Goal: Transaction & Acquisition: Purchase product/service

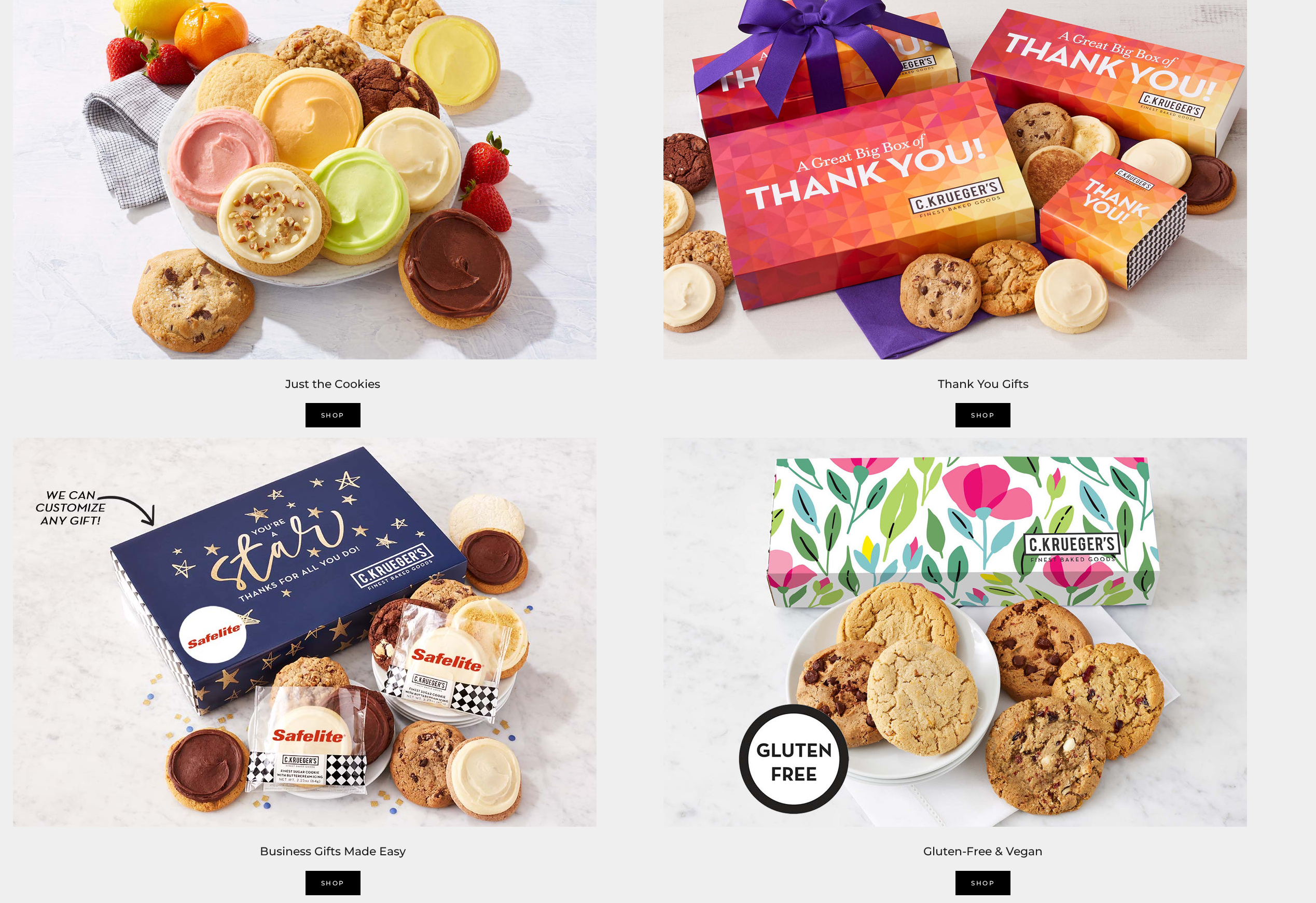
scroll to position [2313, 0]
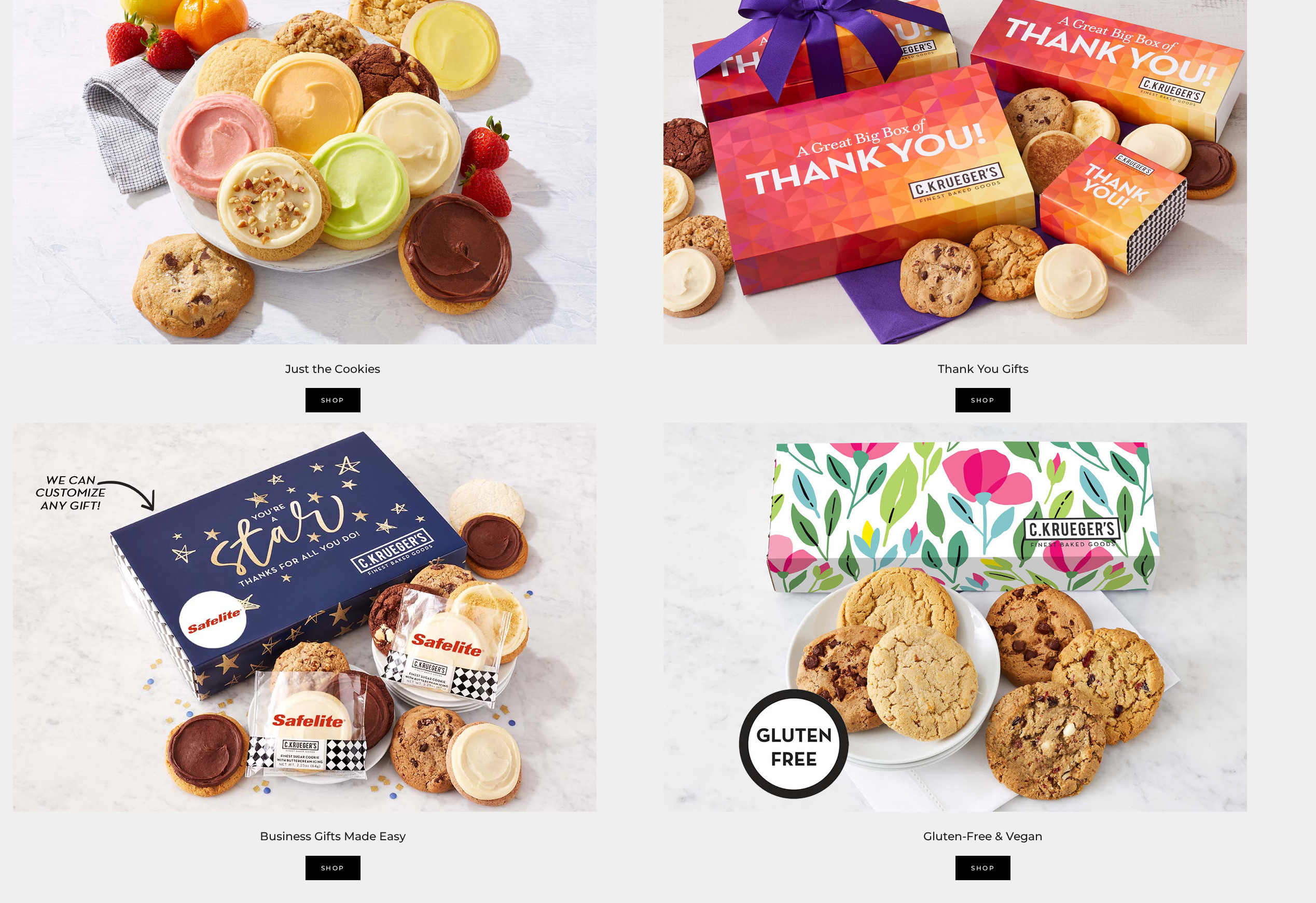
click at [341, 397] on link "Shop" at bounding box center [333, 400] width 55 height 24
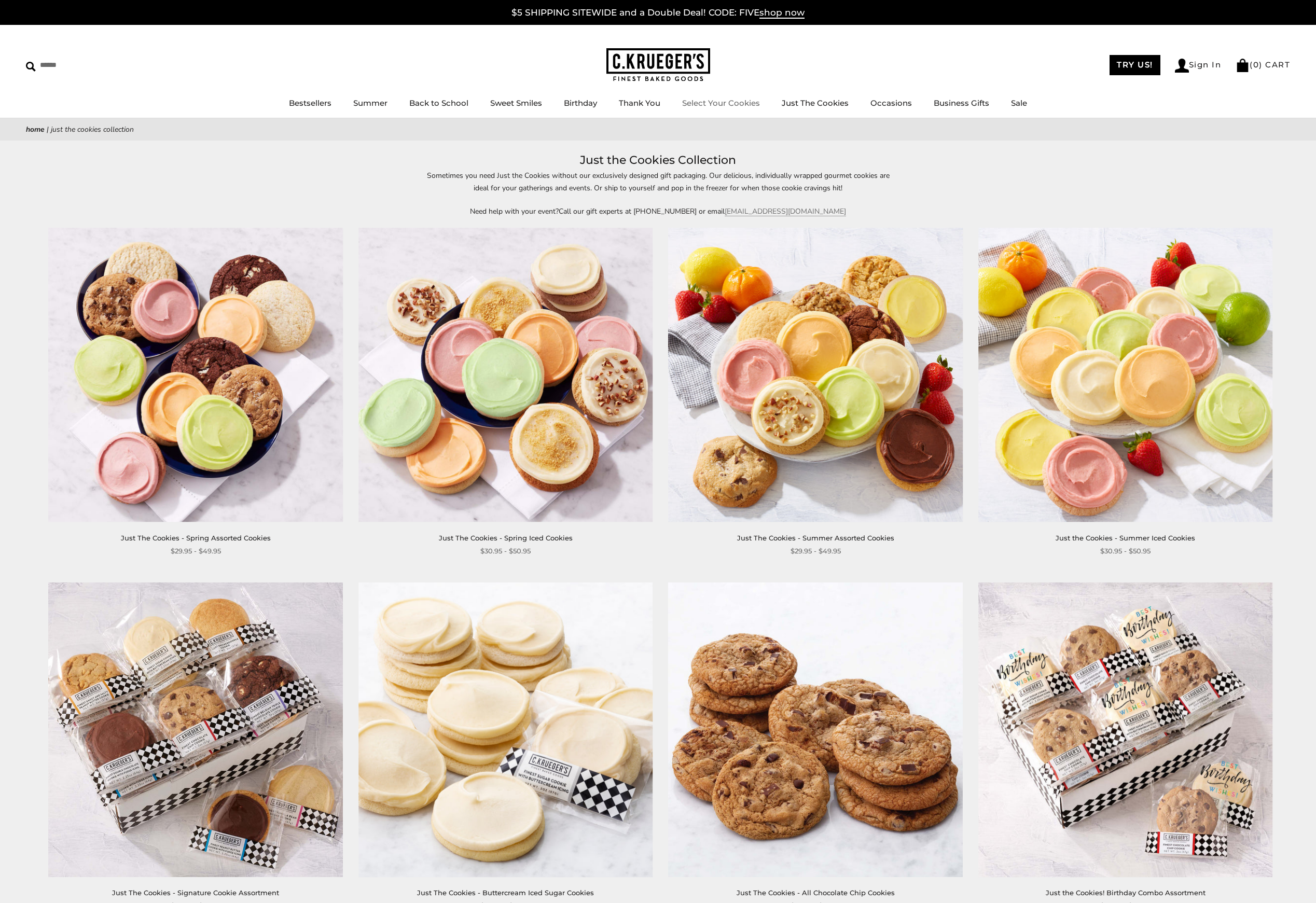
click at [716, 105] on link "Select Your Cookies" at bounding box center [721, 103] width 78 height 10
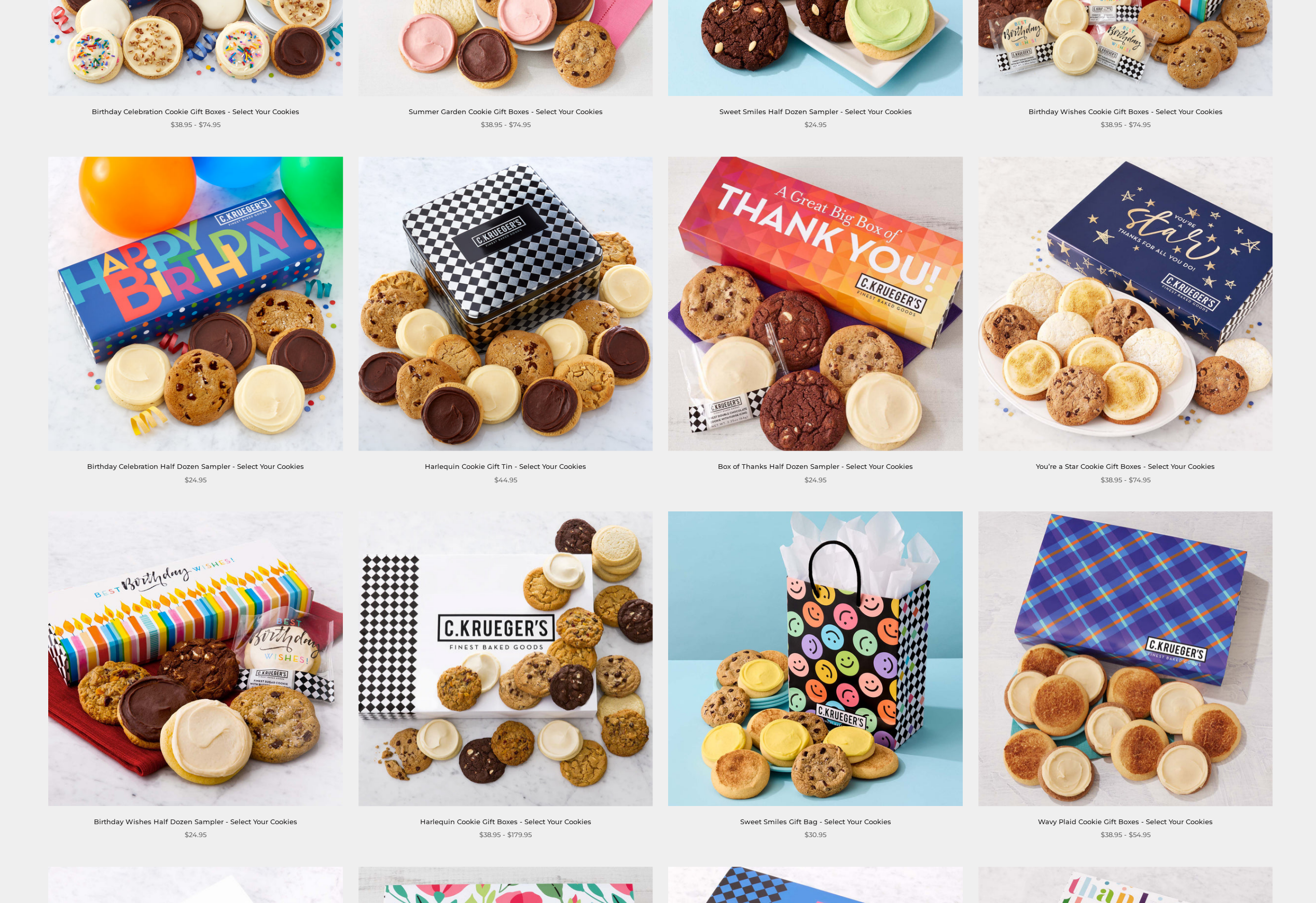
scroll to position [752, 0]
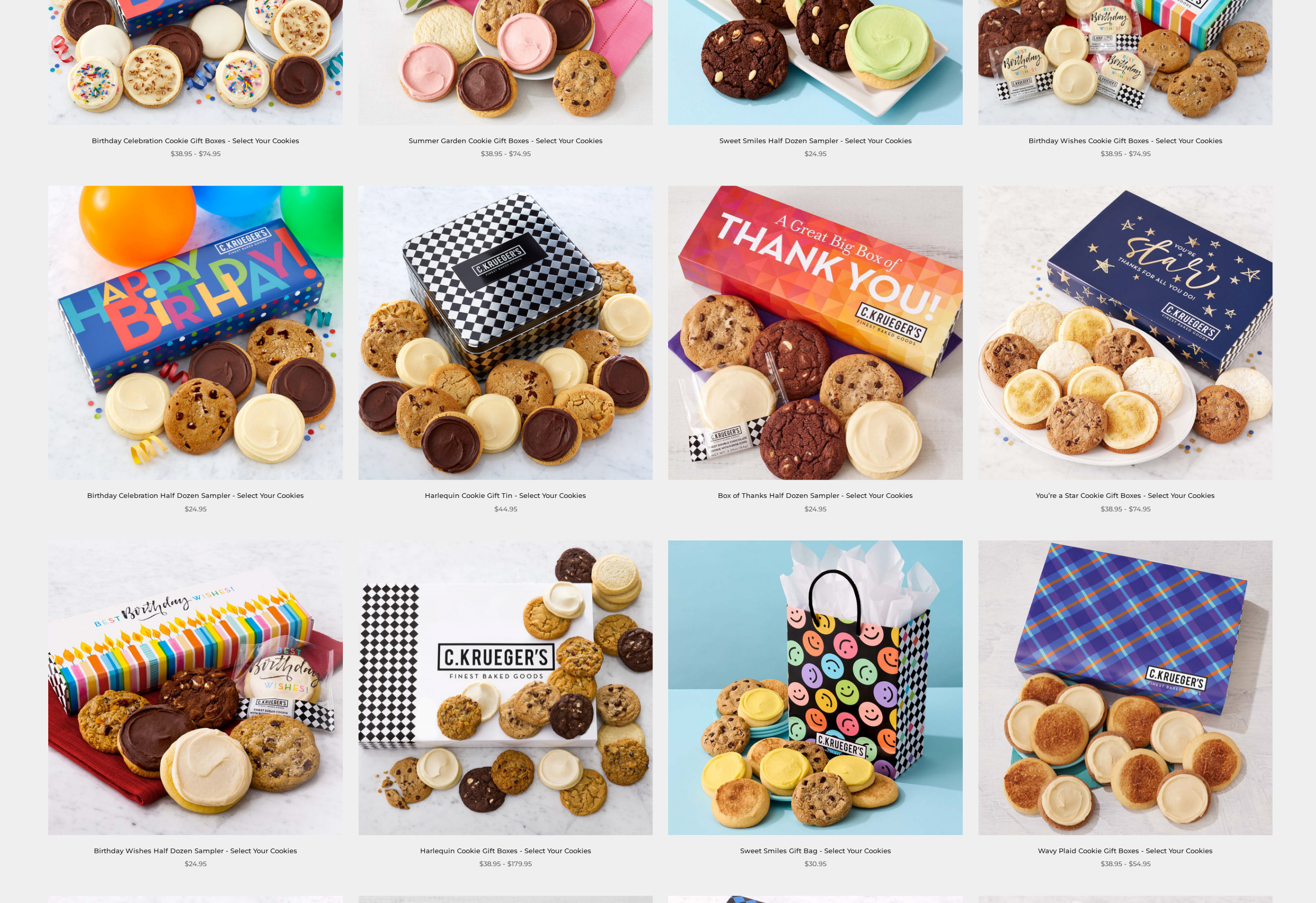
click at [548, 239] on img at bounding box center [505, 333] width 295 height 295
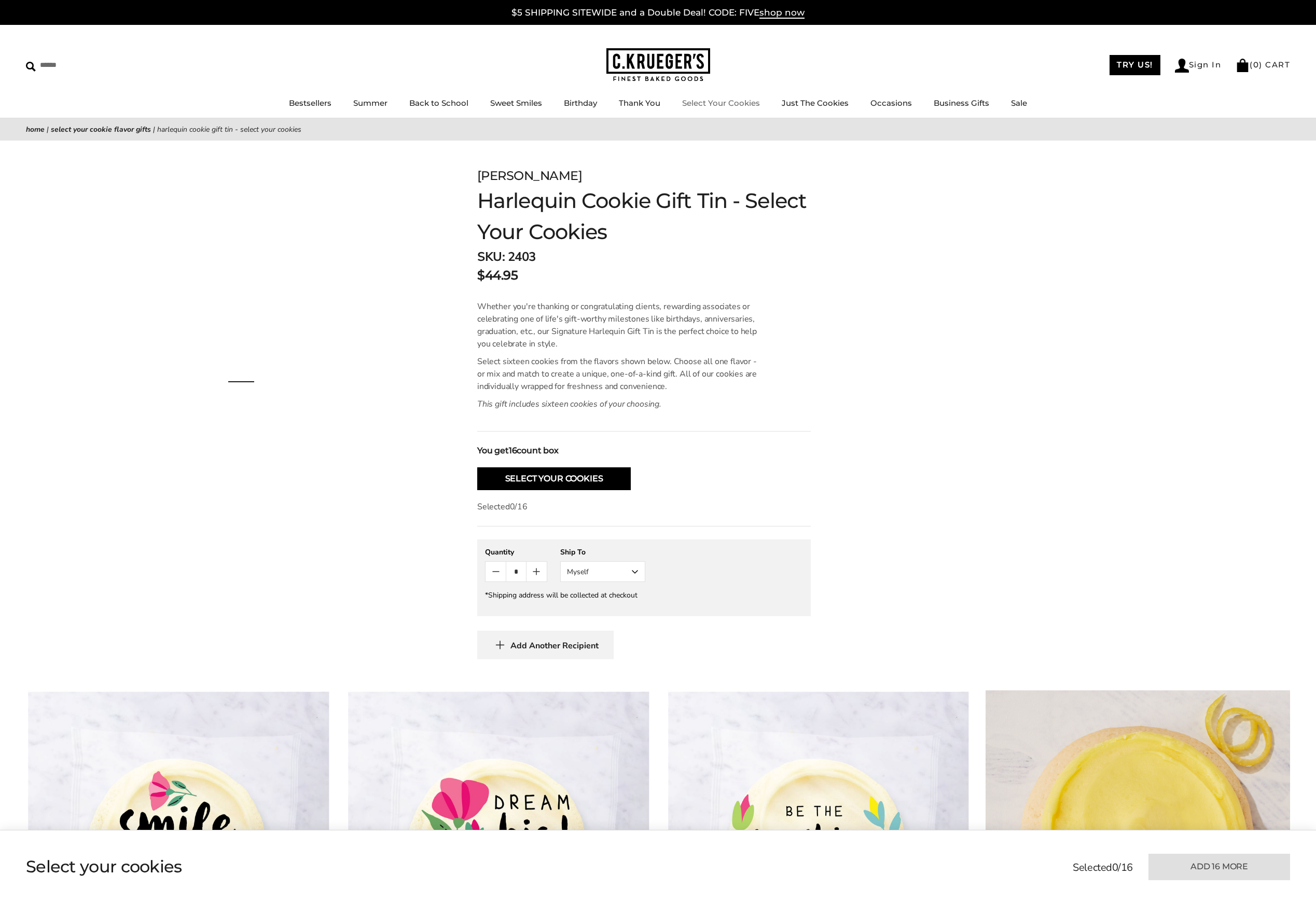
click at [737, 107] on link "Select Your Cookies" at bounding box center [721, 103] width 78 height 10
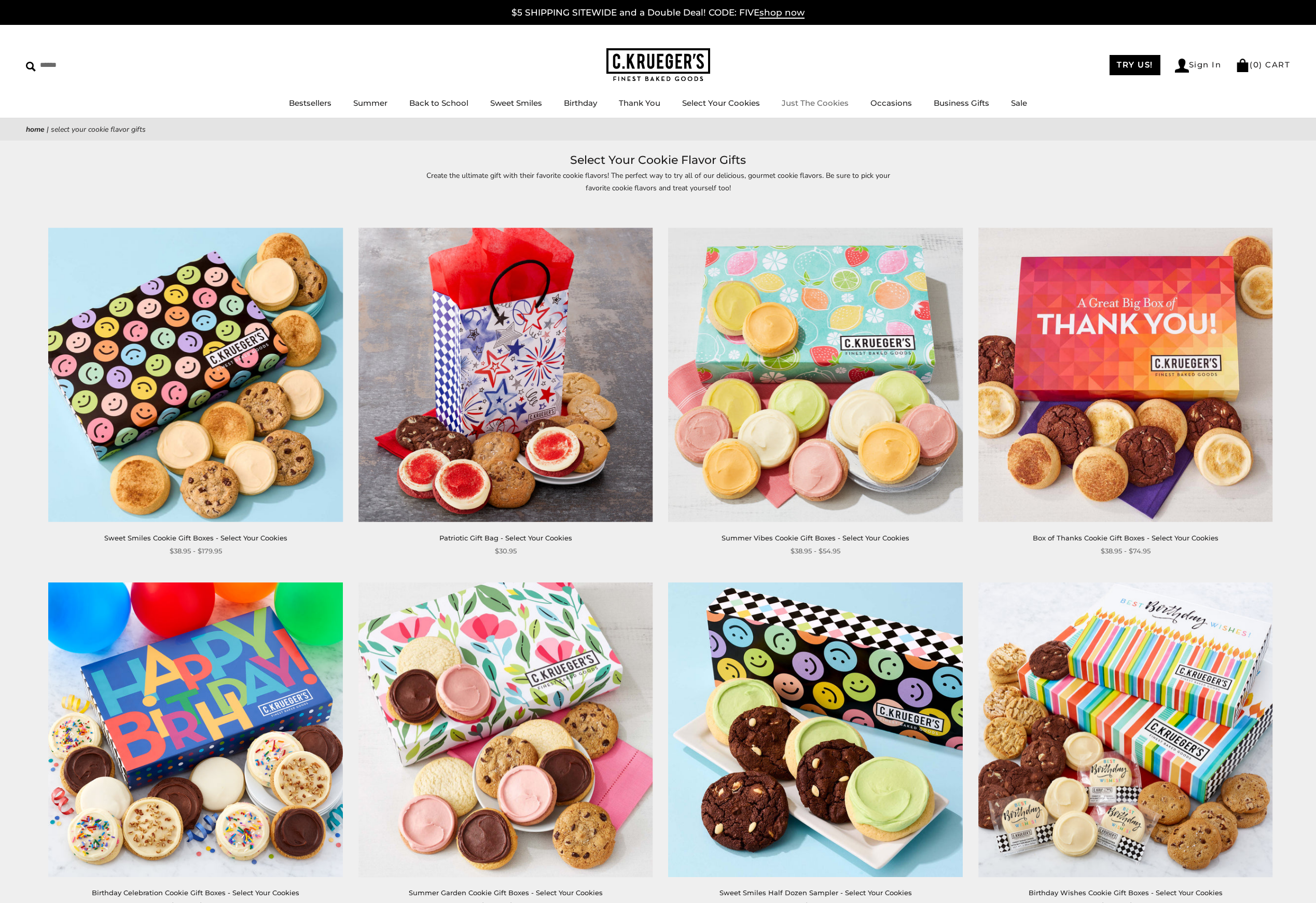
click at [791, 101] on link "Just The Cookies" at bounding box center [815, 103] width 67 height 10
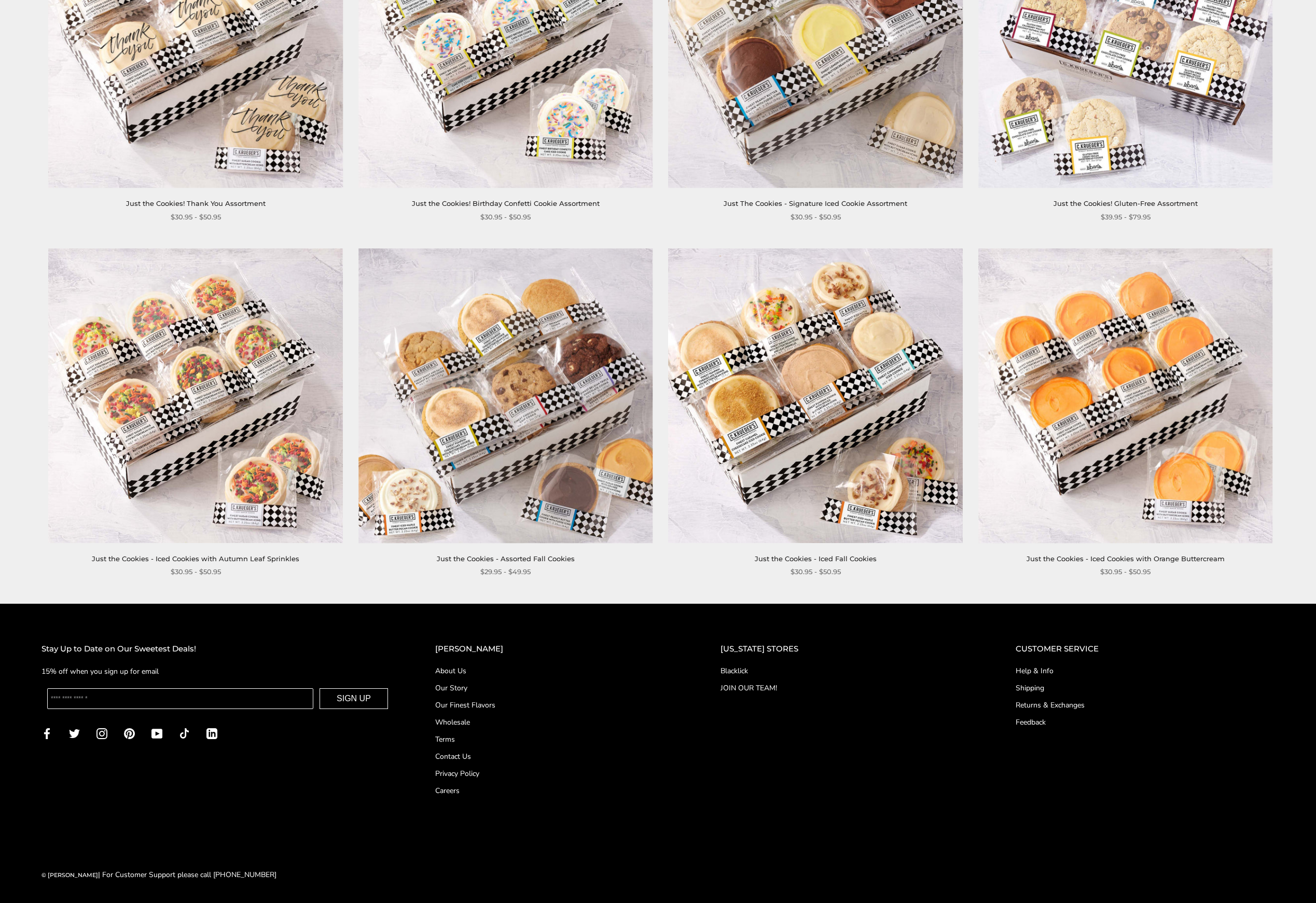
scroll to position [1031, 0]
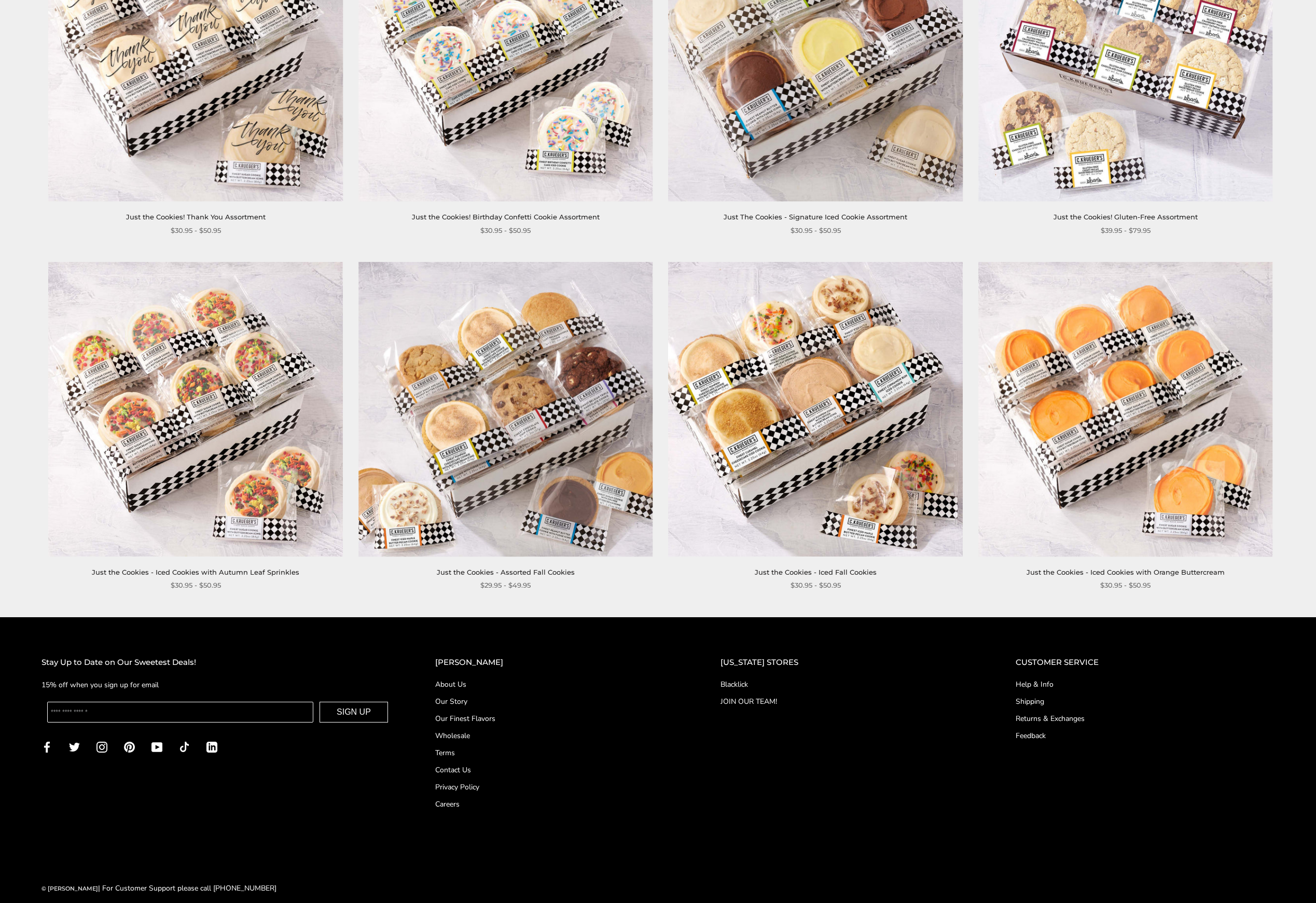
click at [553, 354] on img at bounding box center [505, 409] width 295 height 295
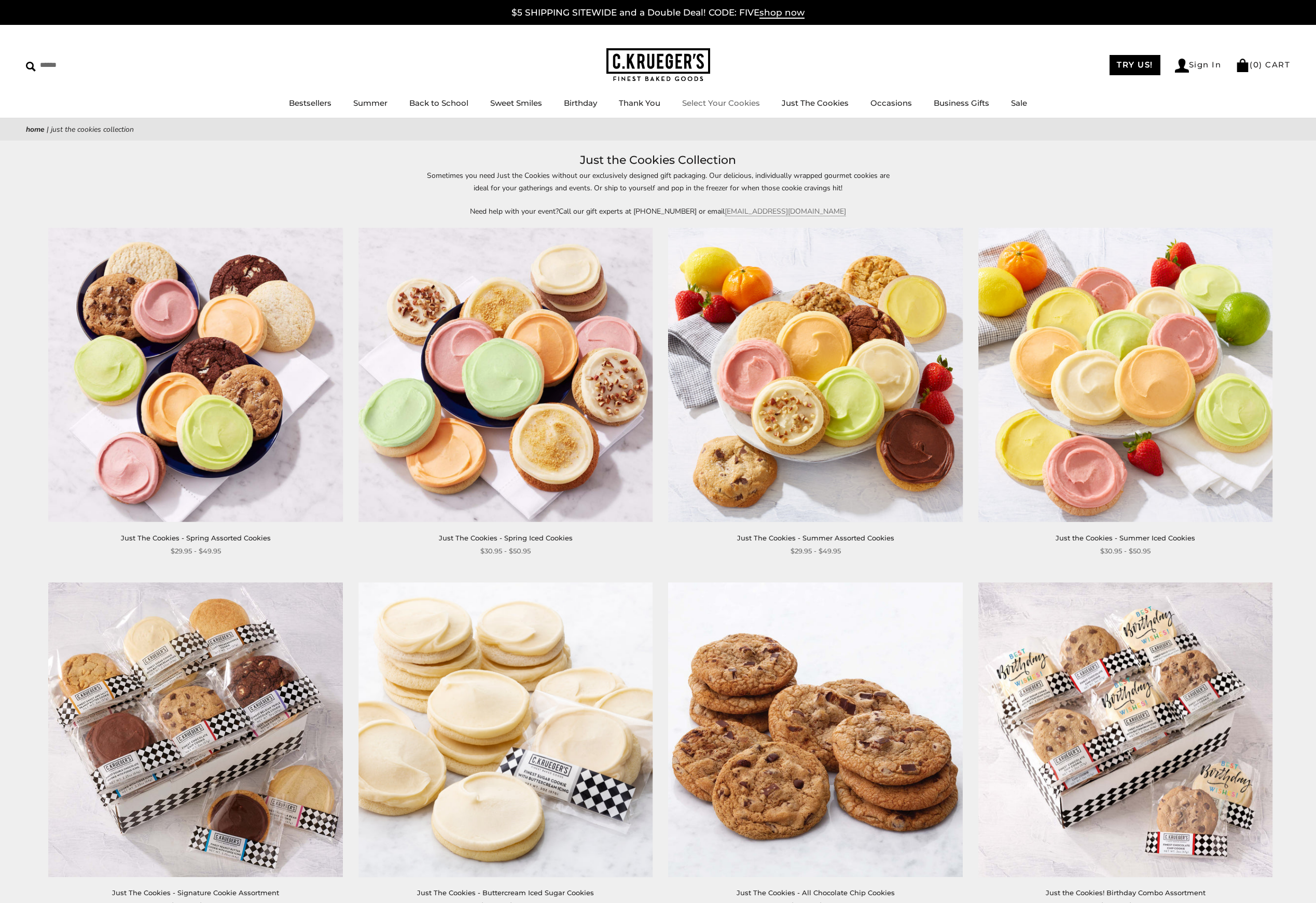
click at [712, 100] on link "Select Your Cookies" at bounding box center [721, 103] width 78 height 10
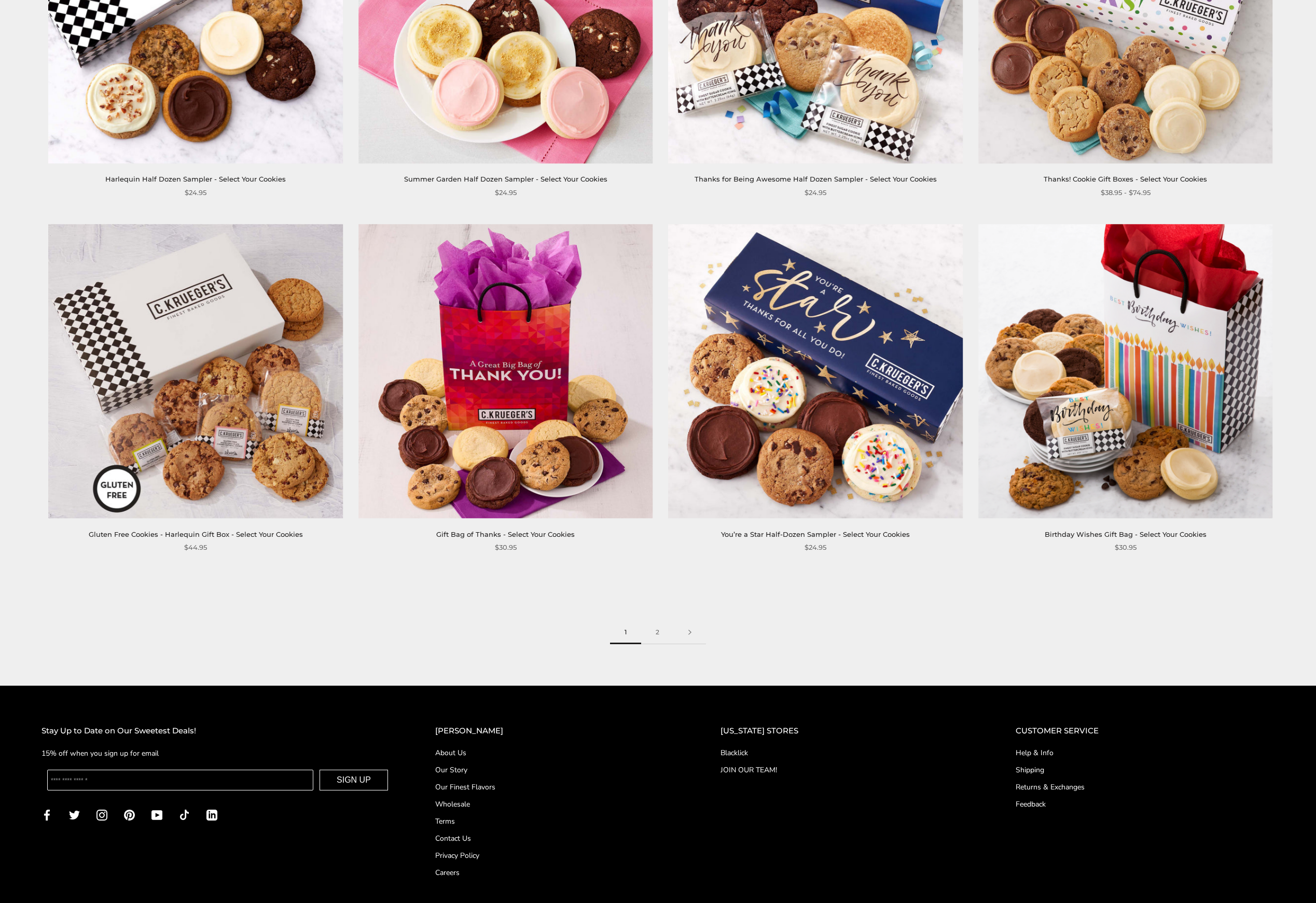
scroll to position [1860, 0]
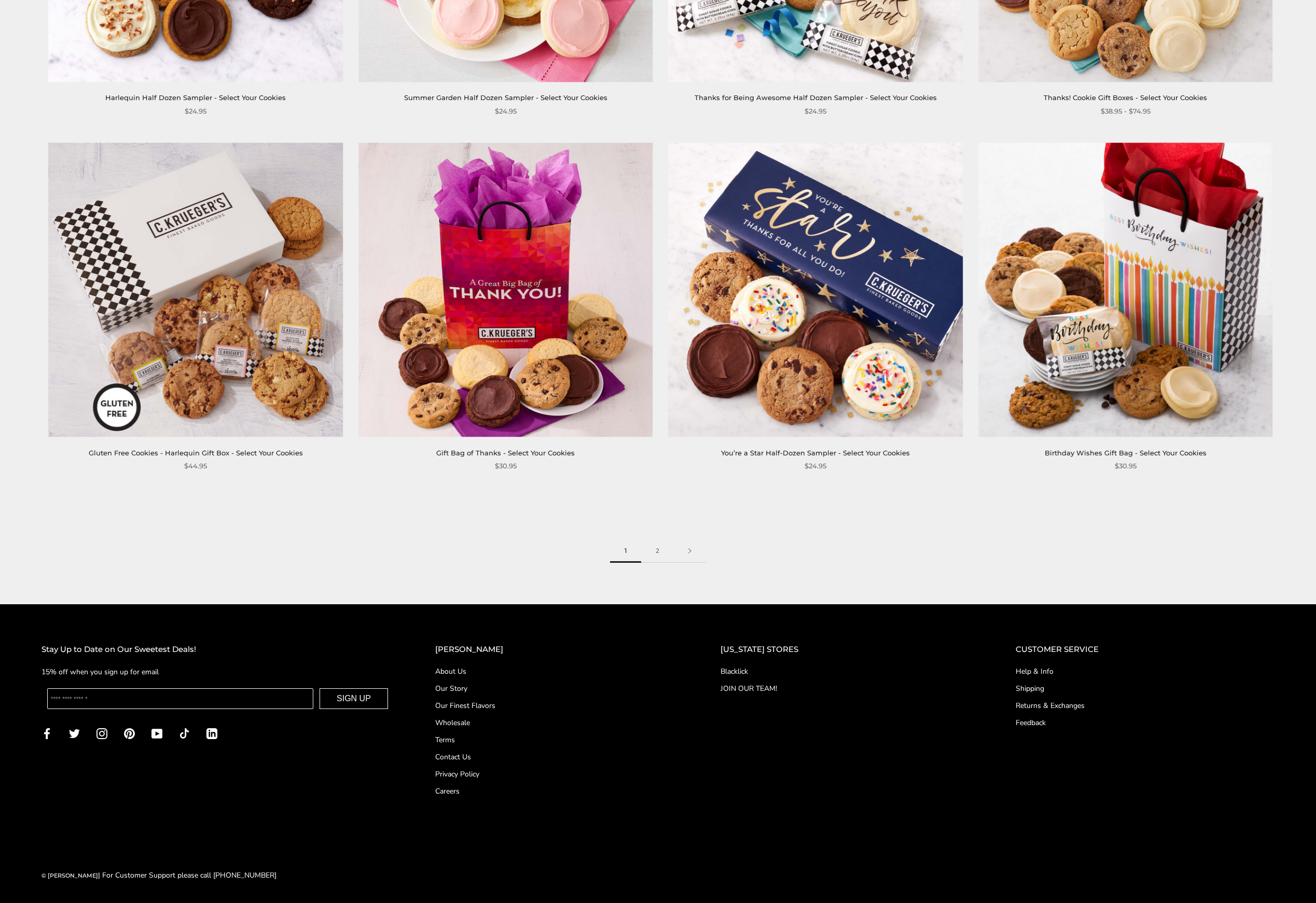
click at [458, 671] on link "About Us" at bounding box center [557, 671] width 244 height 11
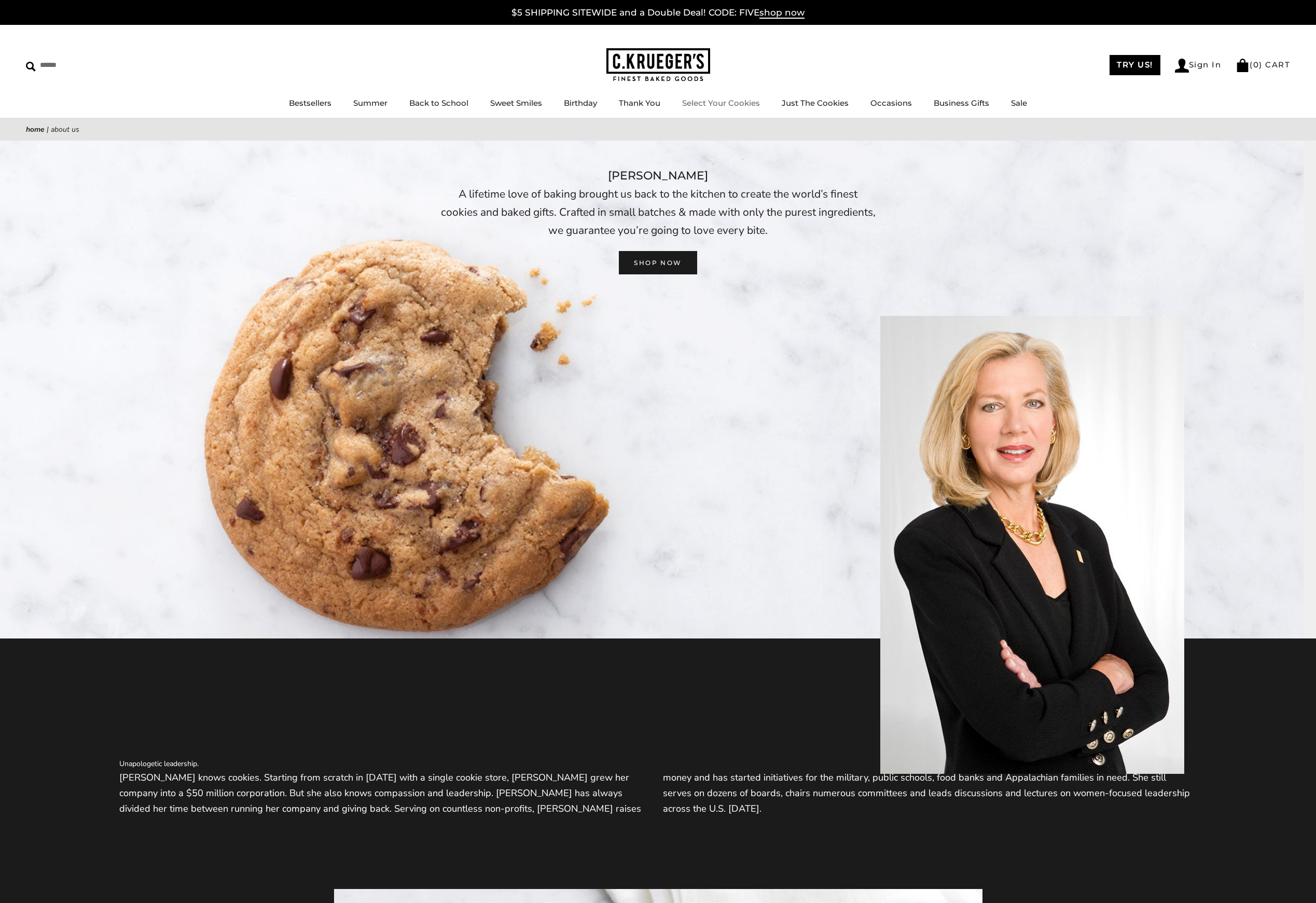
click at [721, 104] on link "Select Your Cookies" at bounding box center [721, 103] width 78 height 10
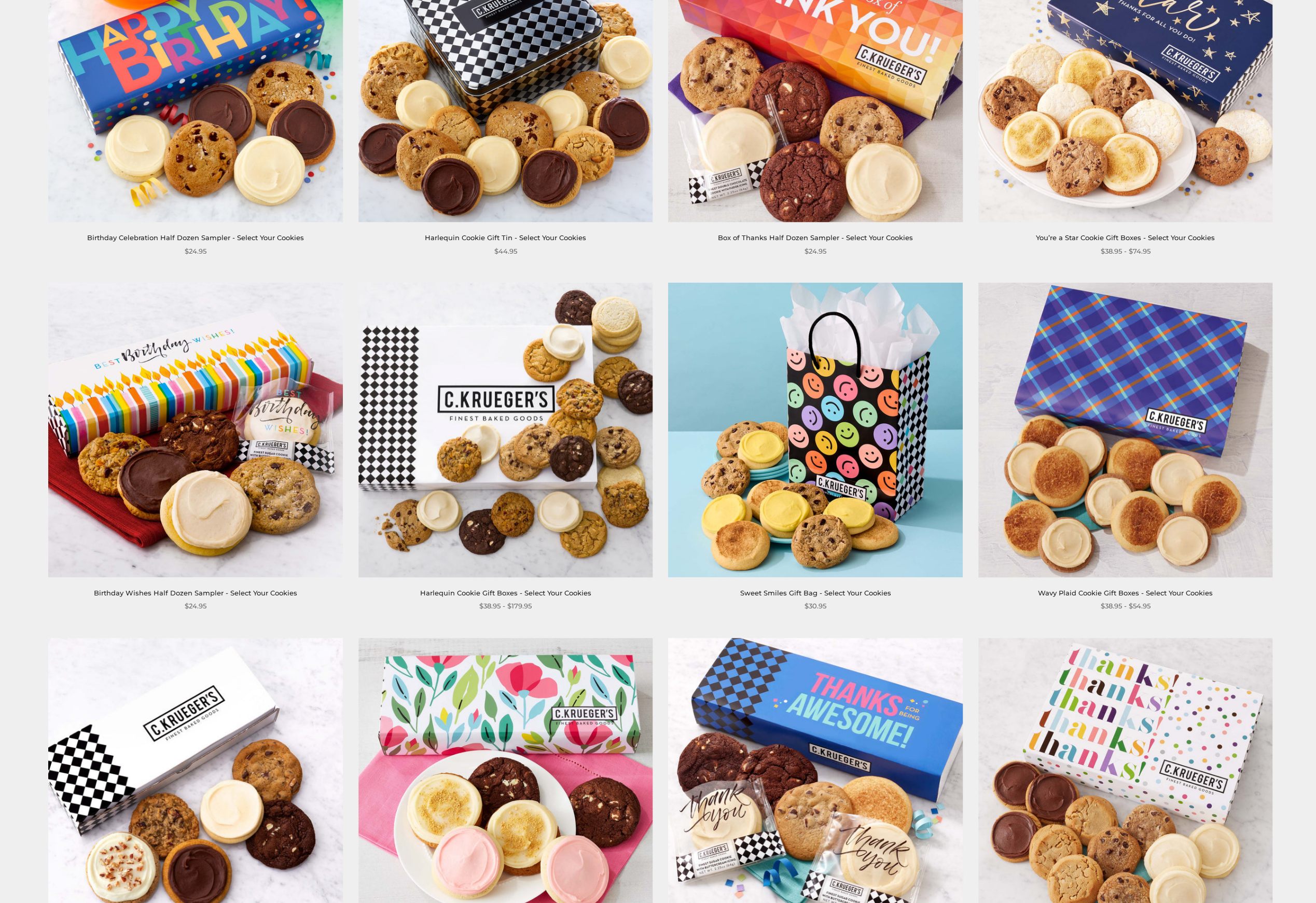
scroll to position [1213, 0]
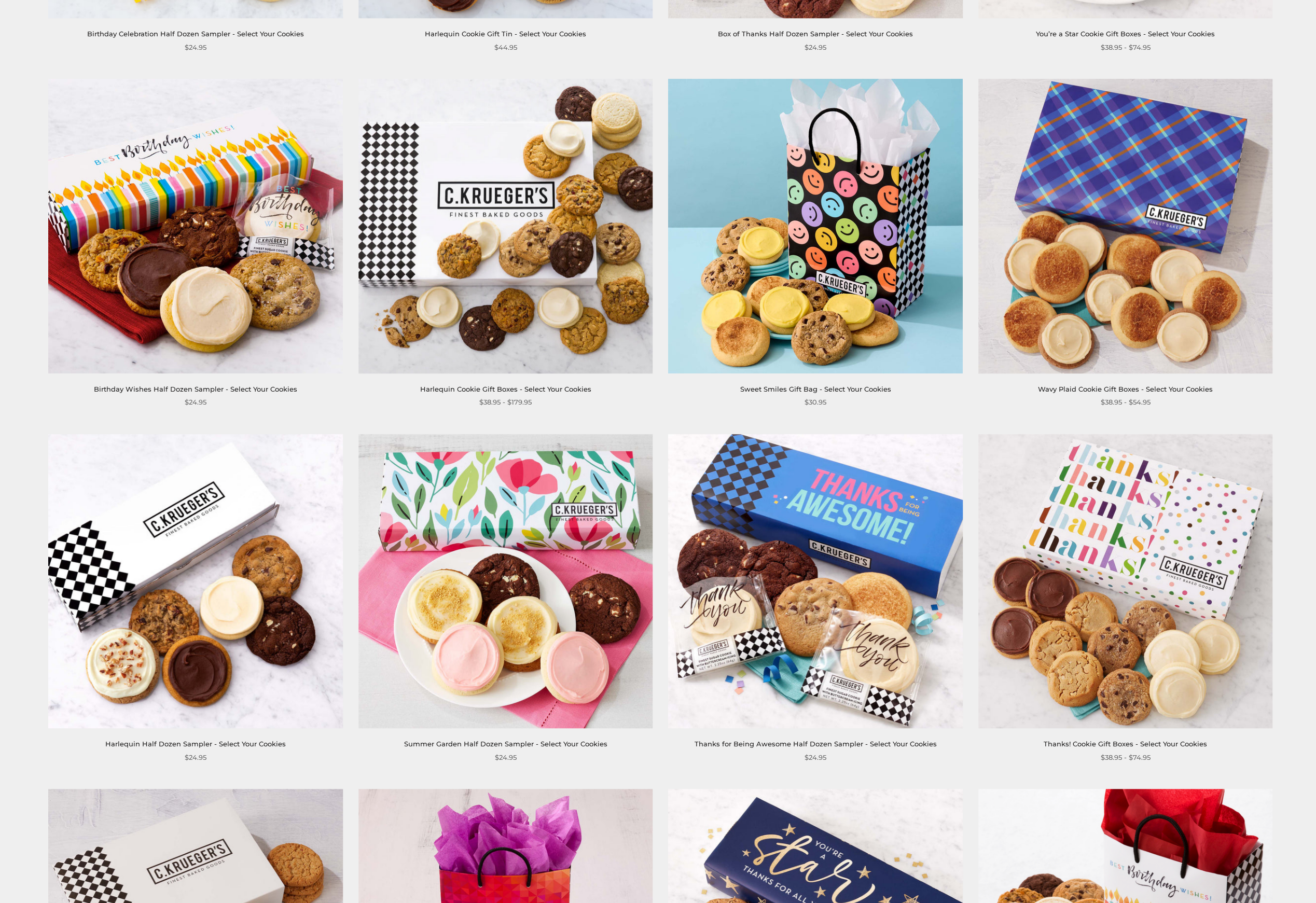
click at [512, 238] on img at bounding box center [505, 226] width 295 height 295
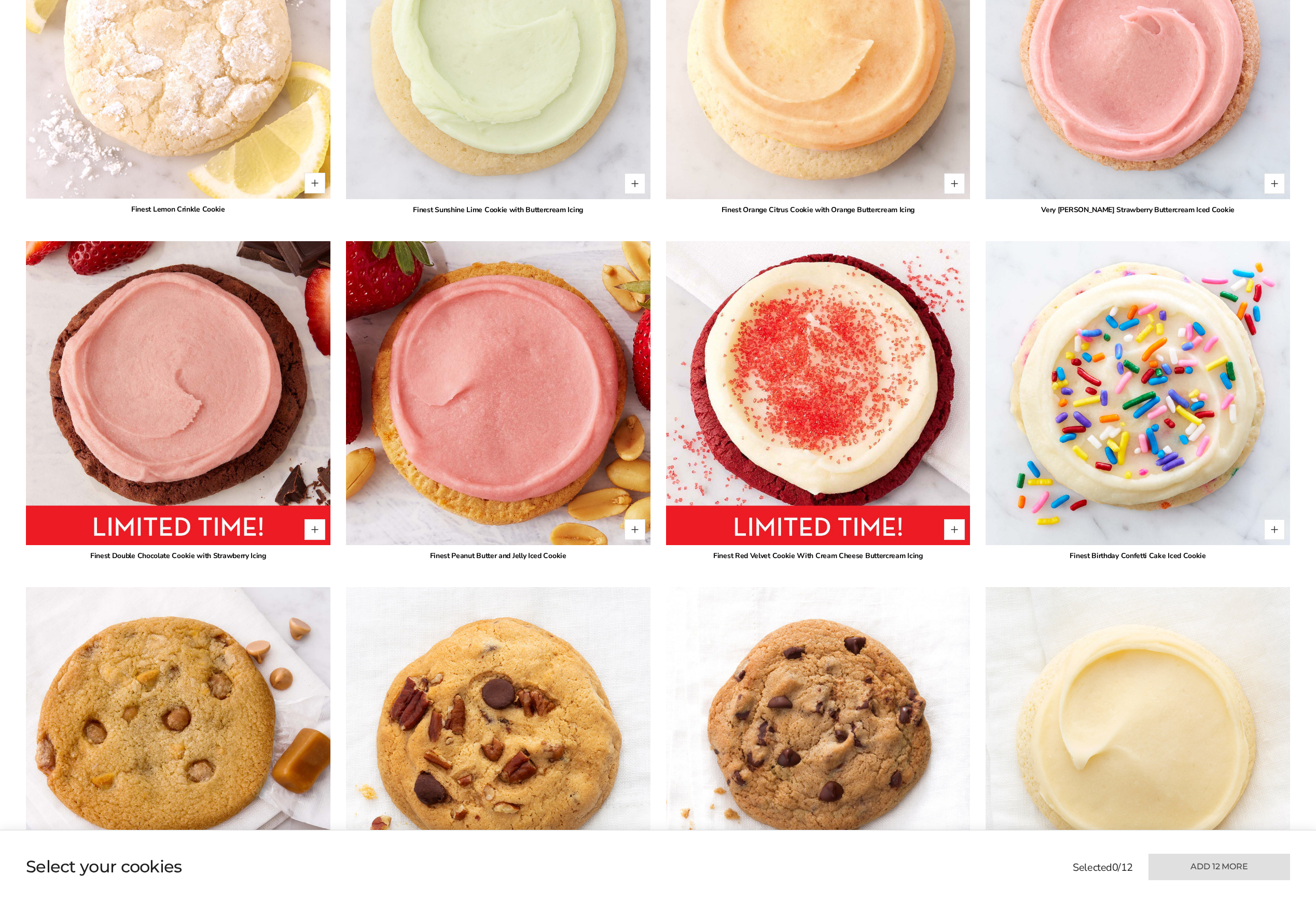
scroll to position [1279, 0]
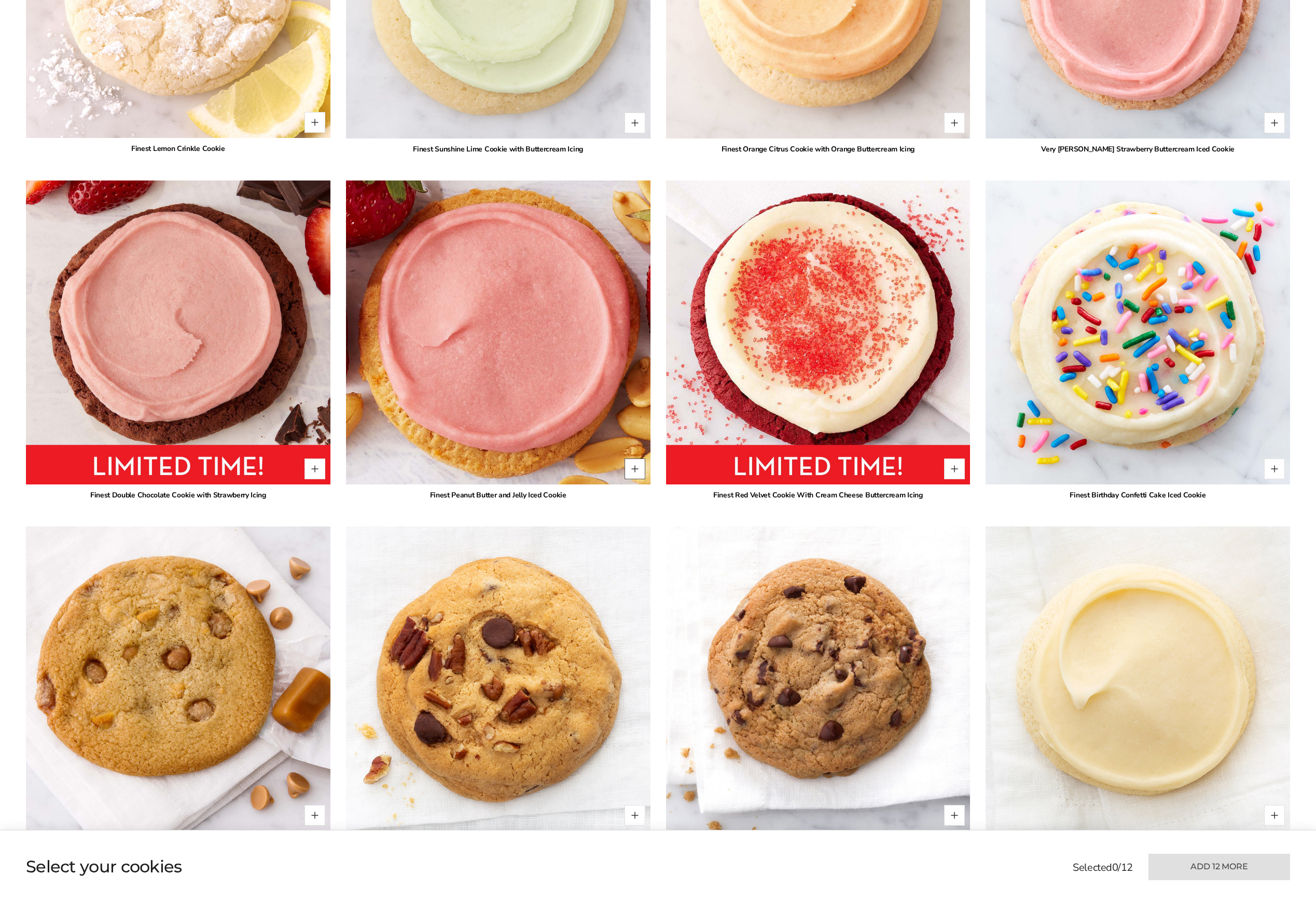
click at [636, 468] on button "Quantity button plus" at bounding box center [635, 469] width 21 height 21
type input "*"
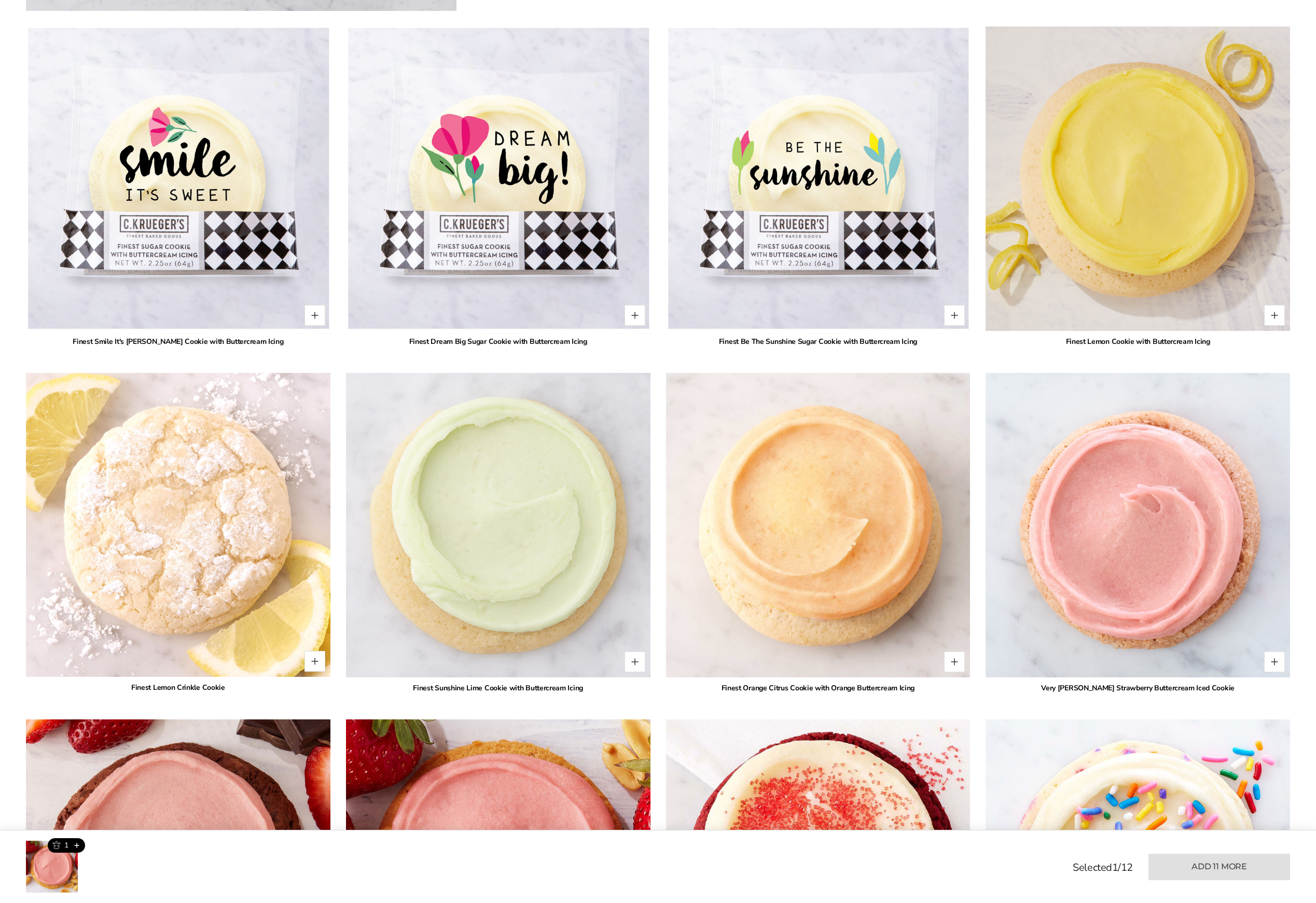
scroll to position [667, 0]
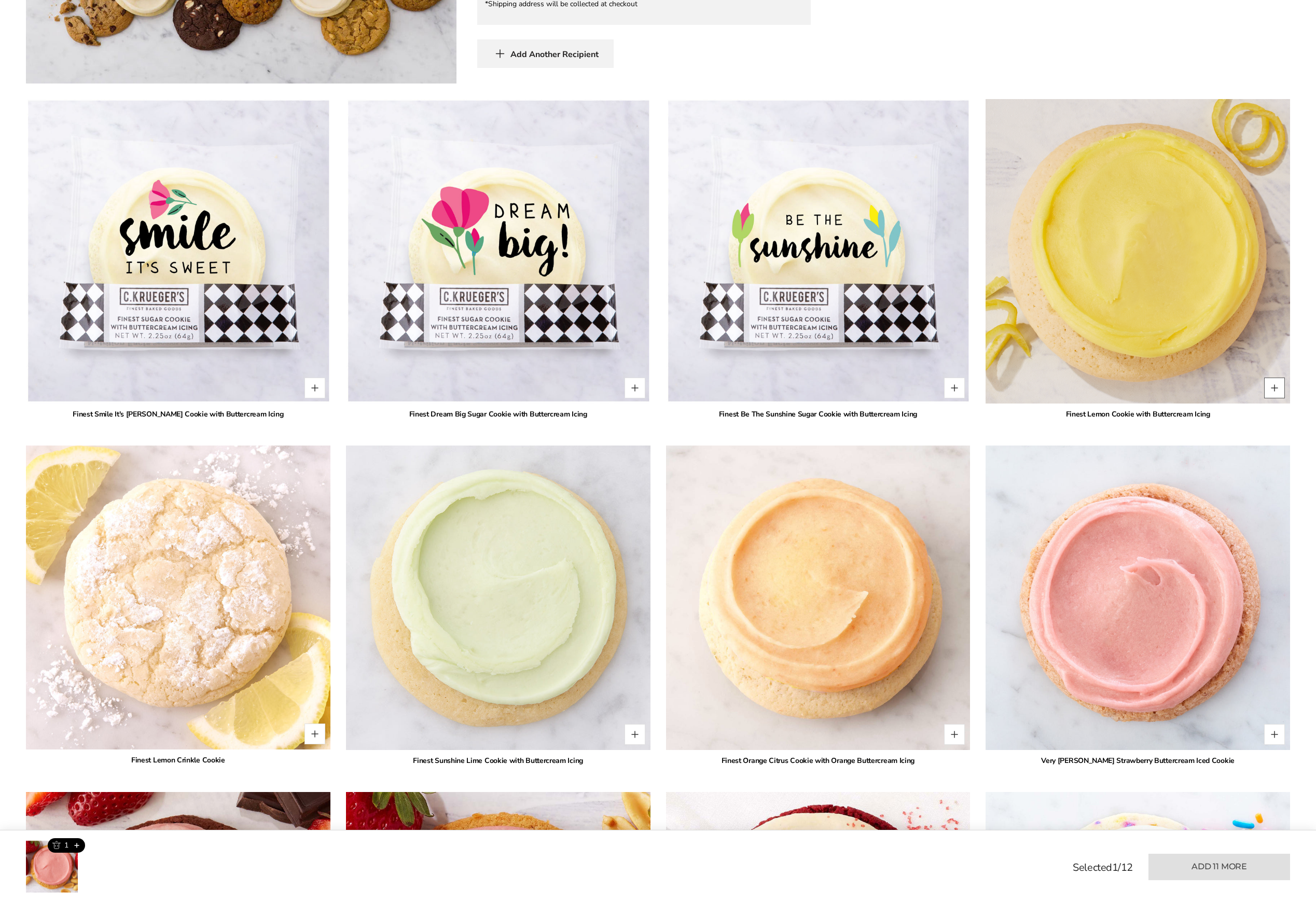
click at [1277, 388] on button "Quantity button plus" at bounding box center [1274, 388] width 21 height 21
type input "*"
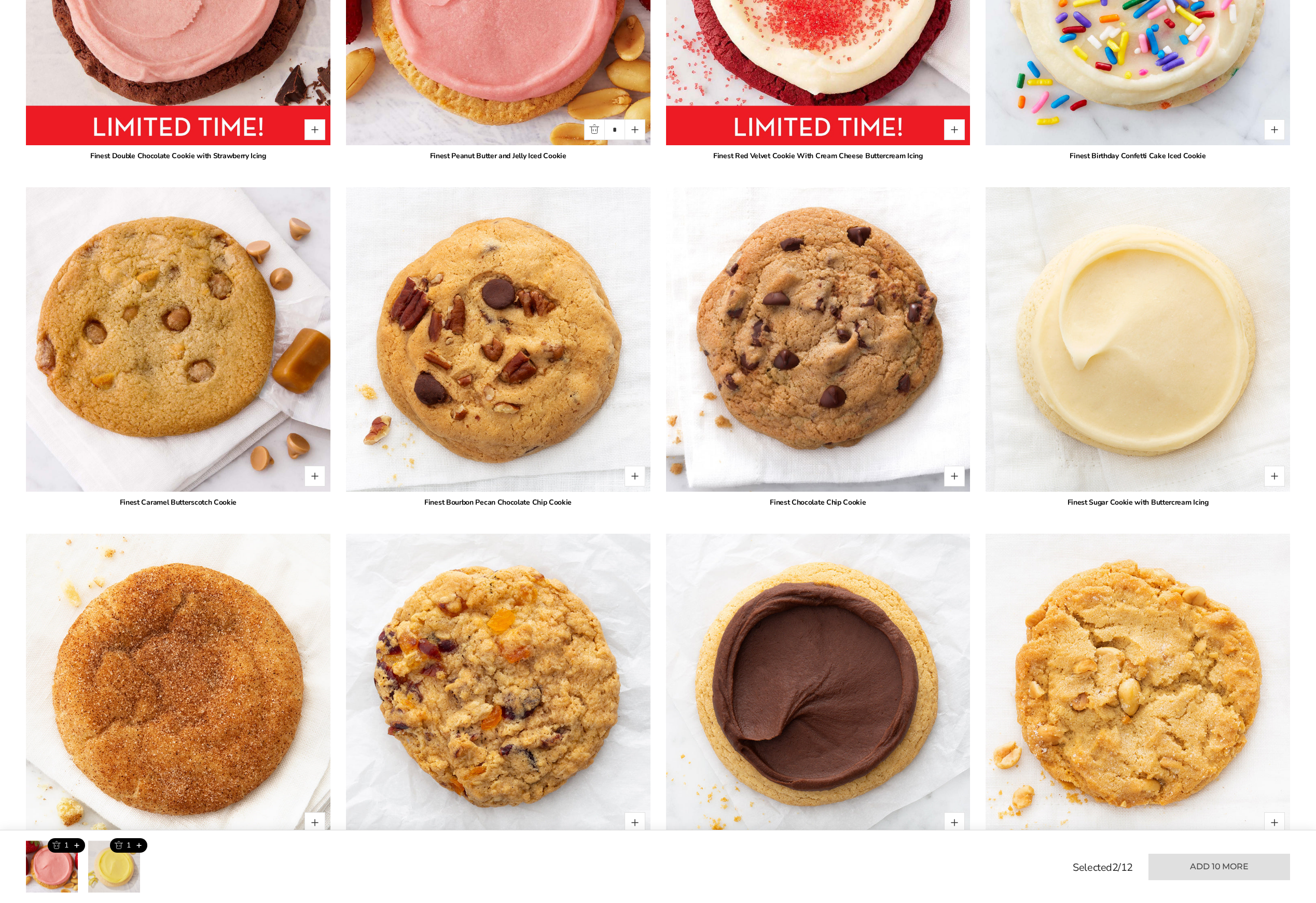
scroll to position [1624, 0]
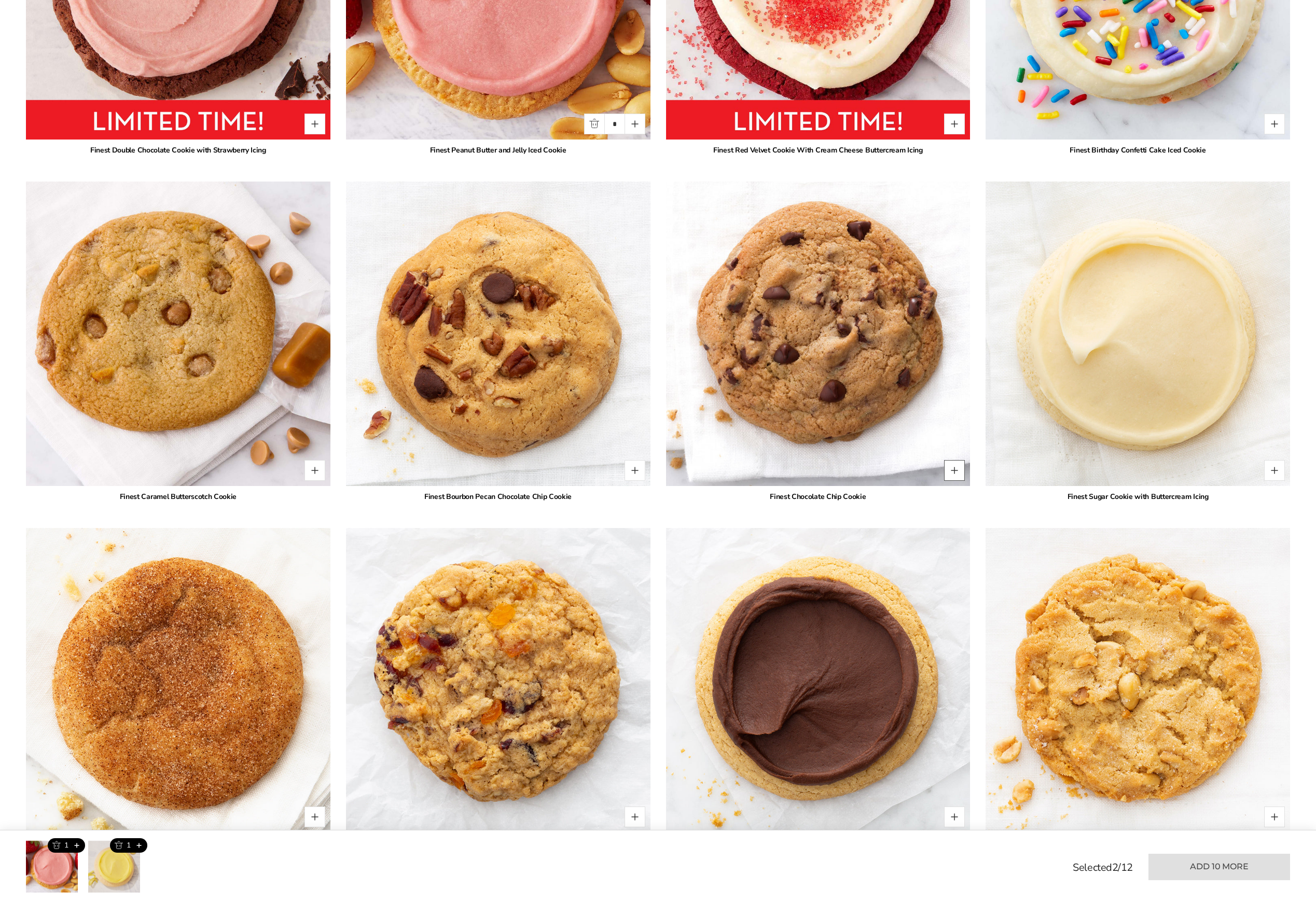
click at [955, 466] on button "Quantity button plus" at bounding box center [954, 470] width 21 height 21
type input "*"
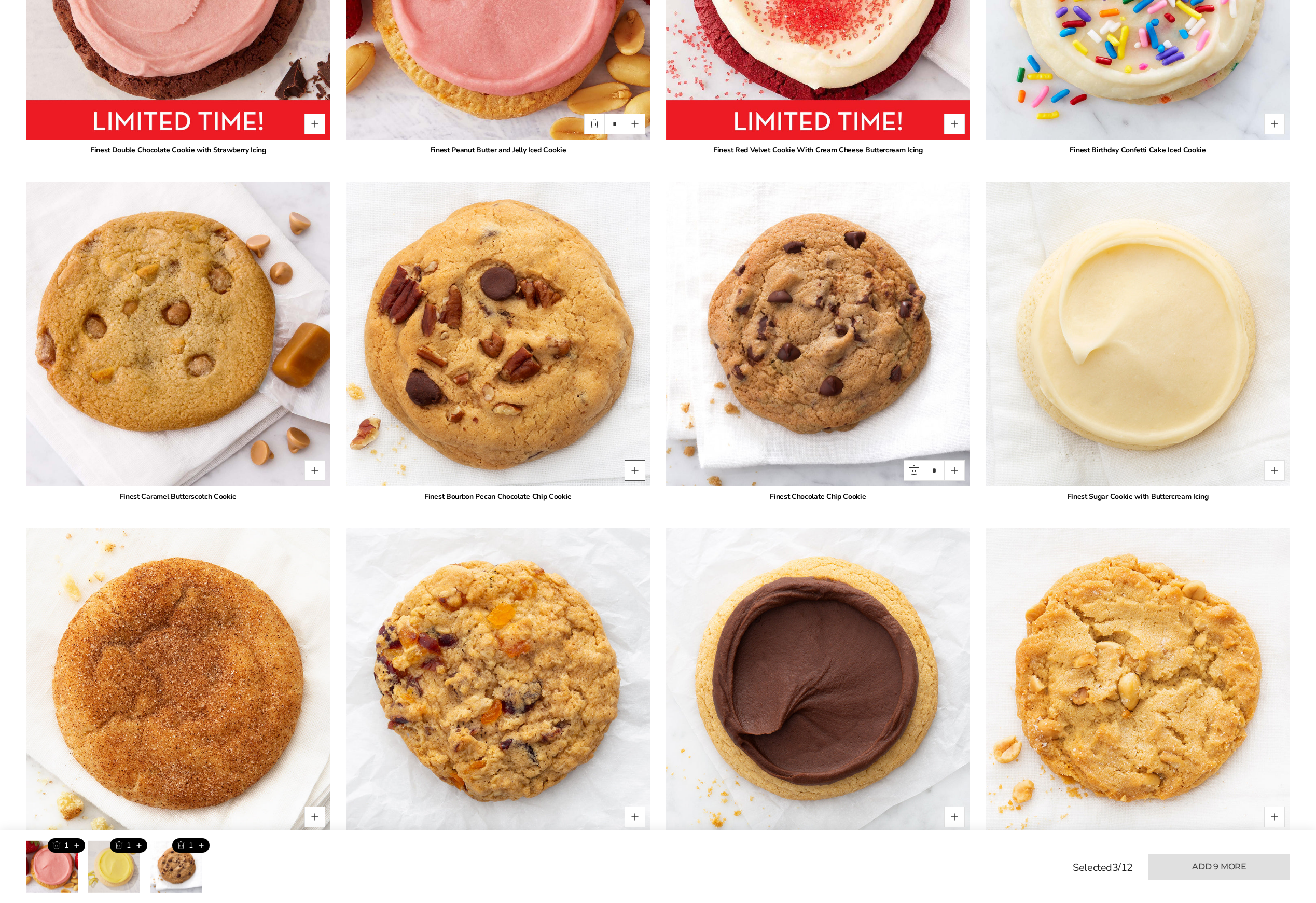
click at [633, 471] on button "Quantity button plus" at bounding box center [635, 470] width 21 height 21
type input "*"
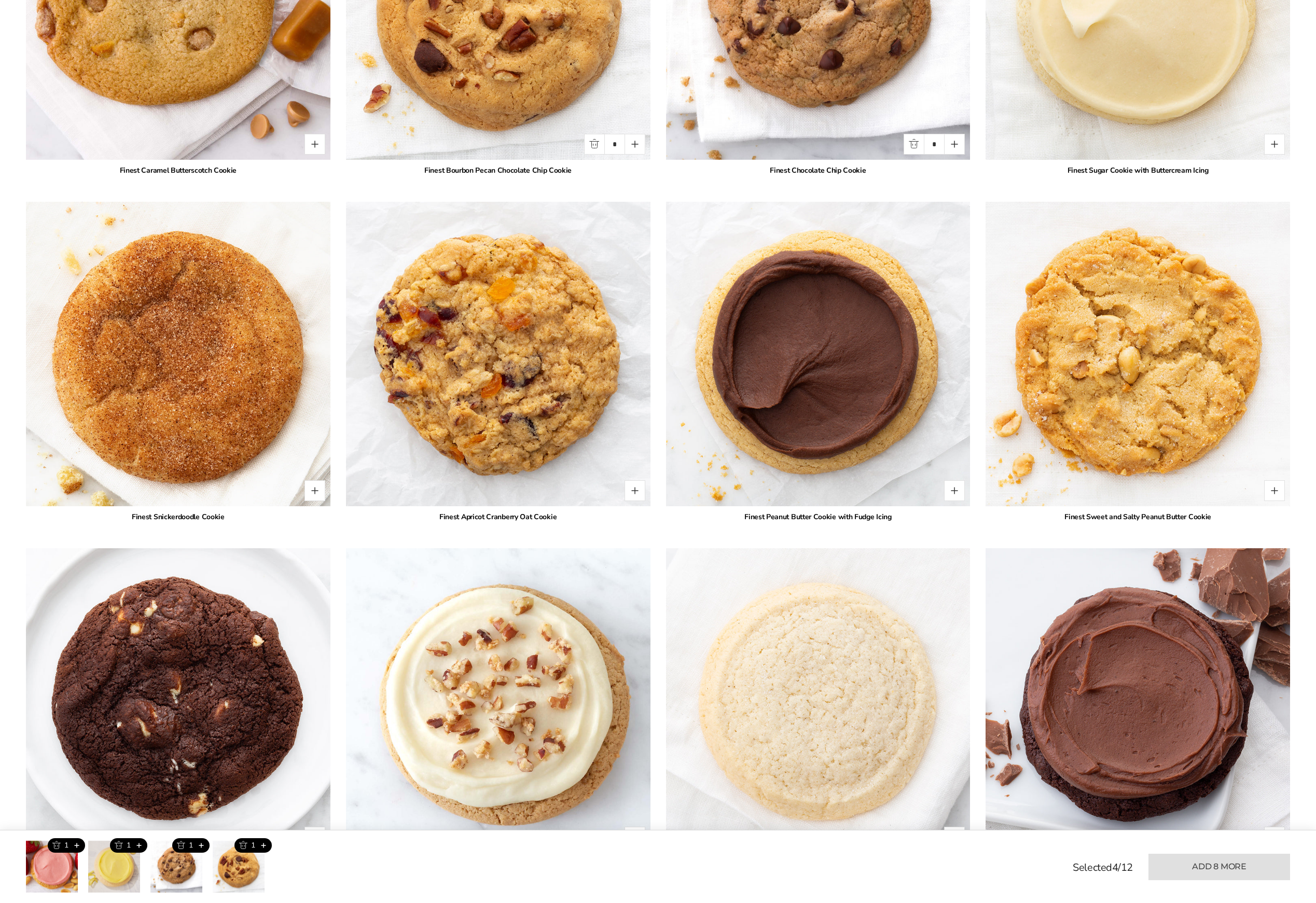
scroll to position [2024, 0]
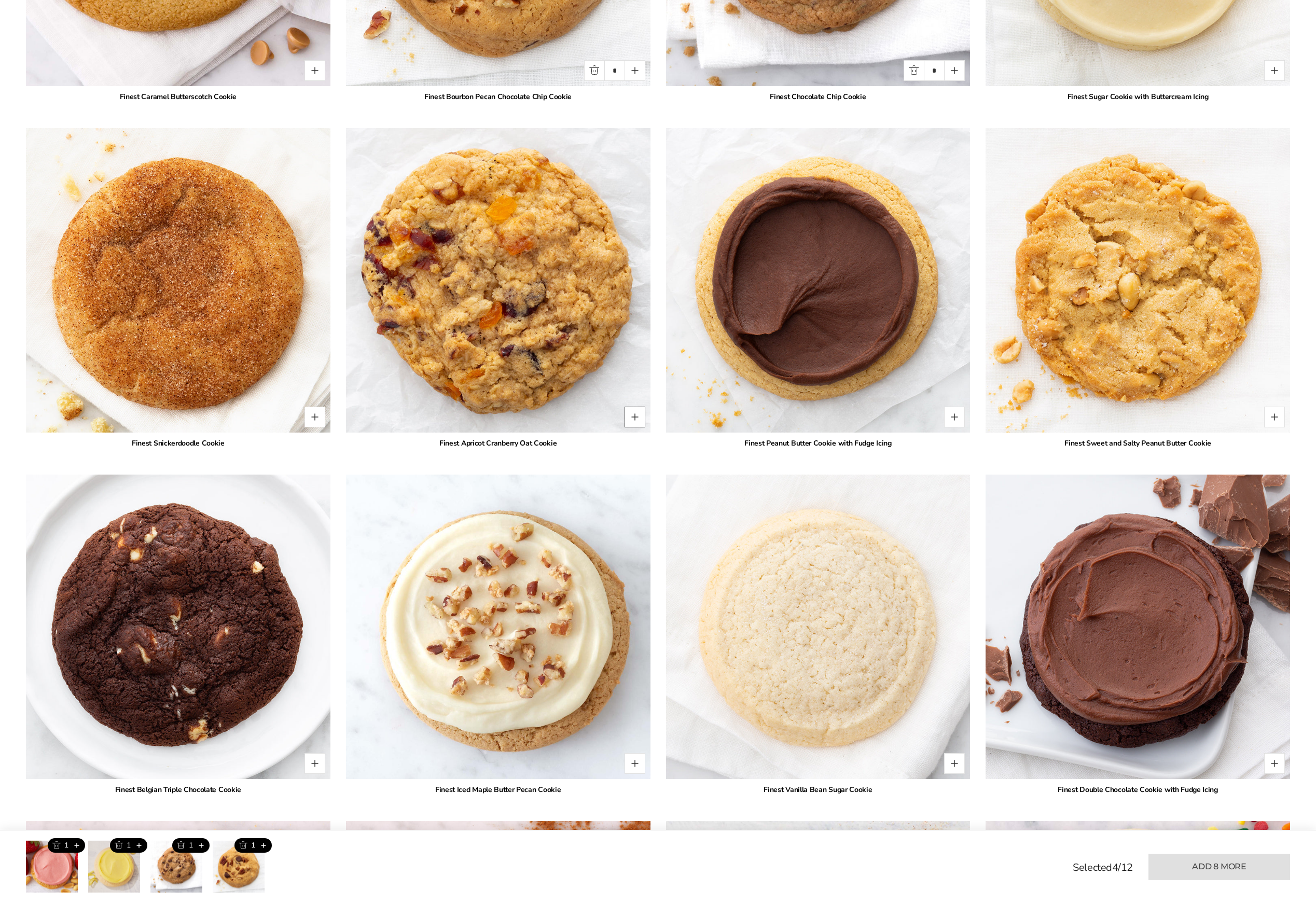
click at [633, 416] on button "Quantity button plus" at bounding box center [635, 417] width 21 height 21
type input "*"
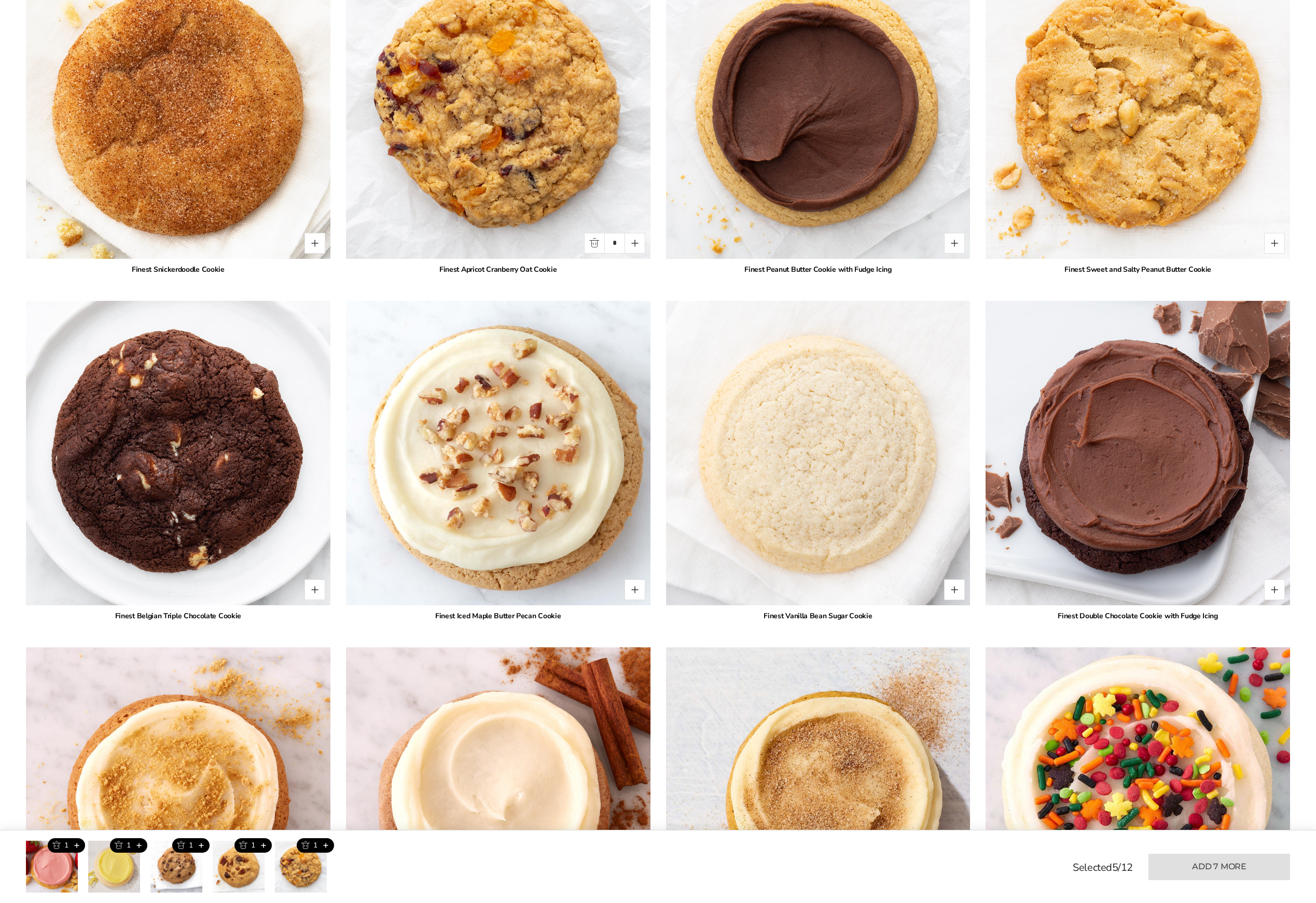
scroll to position [2237, 0]
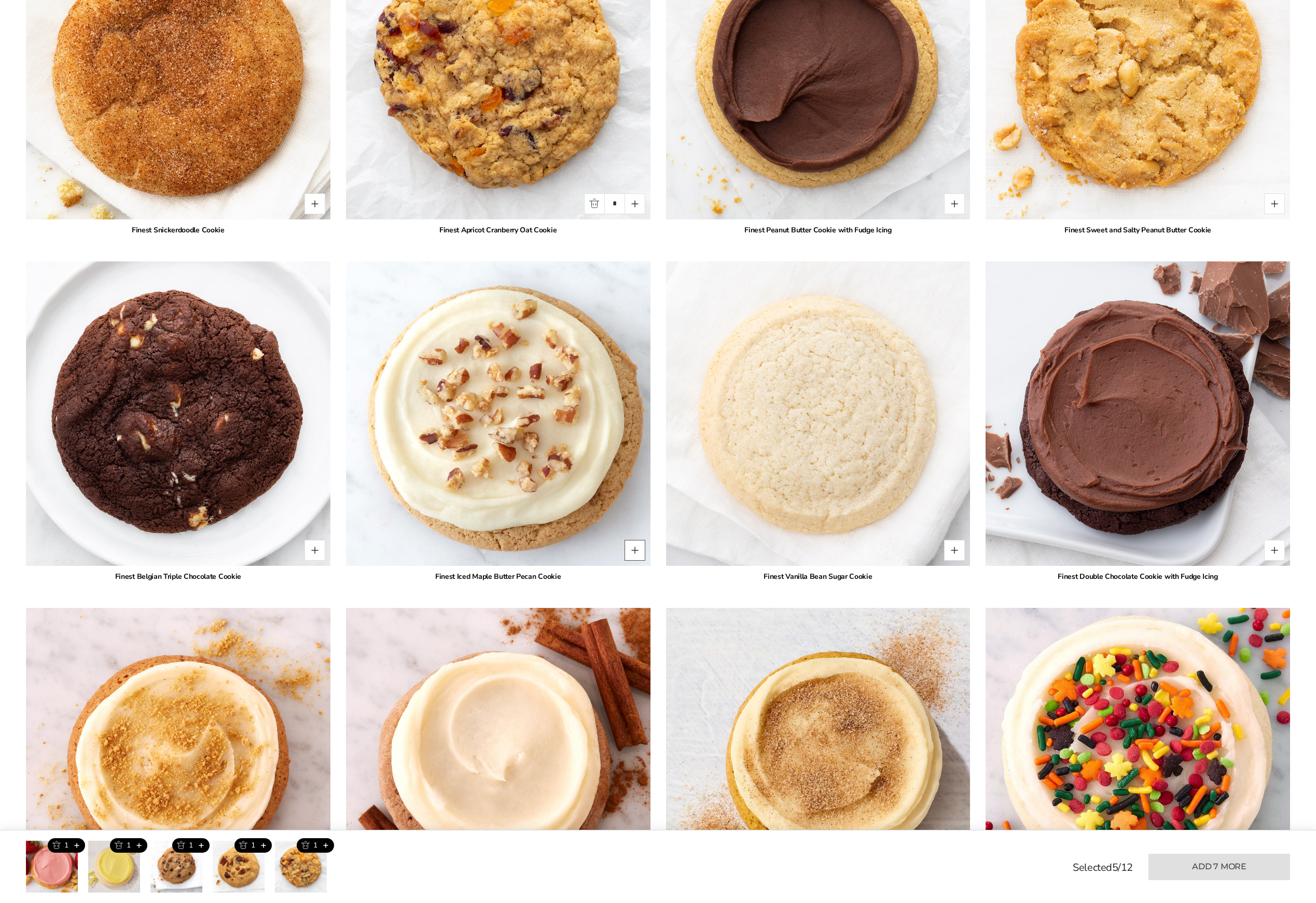
click at [638, 556] on button "Quantity button plus" at bounding box center [635, 550] width 21 height 21
type input "*"
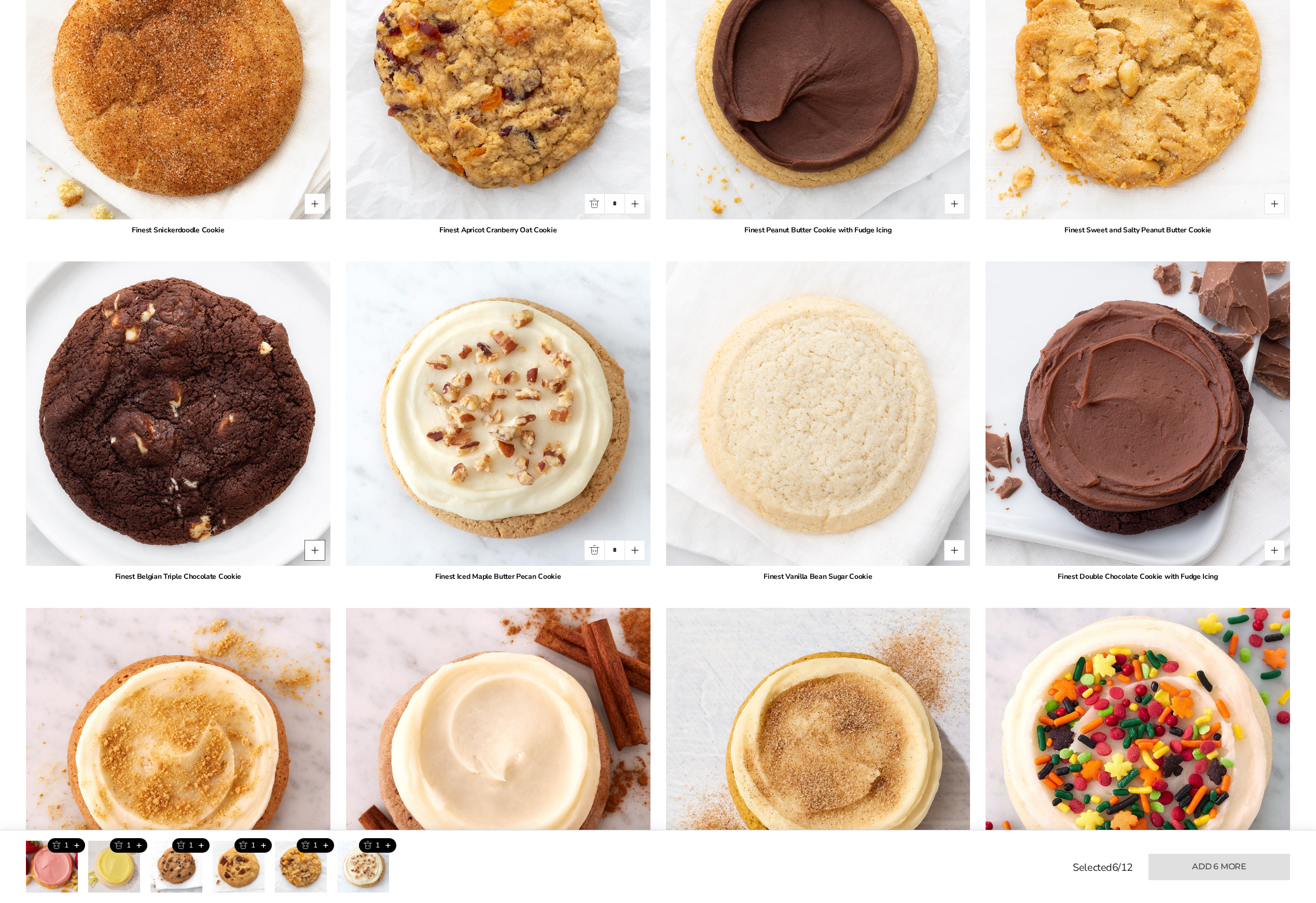
click at [309, 555] on button "Quantity button plus" at bounding box center [315, 550] width 21 height 21
type input "*"
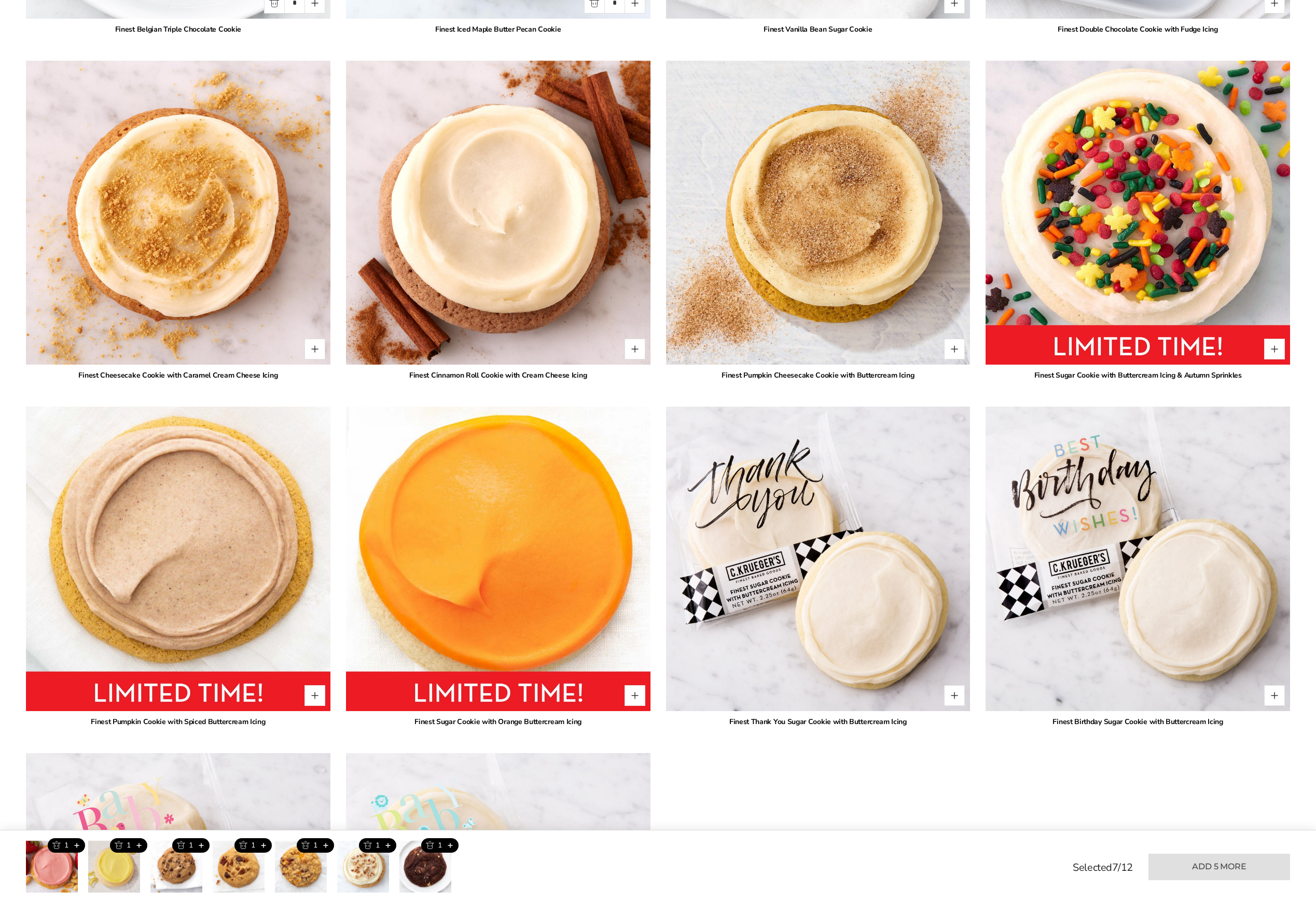
scroll to position [2697, 0]
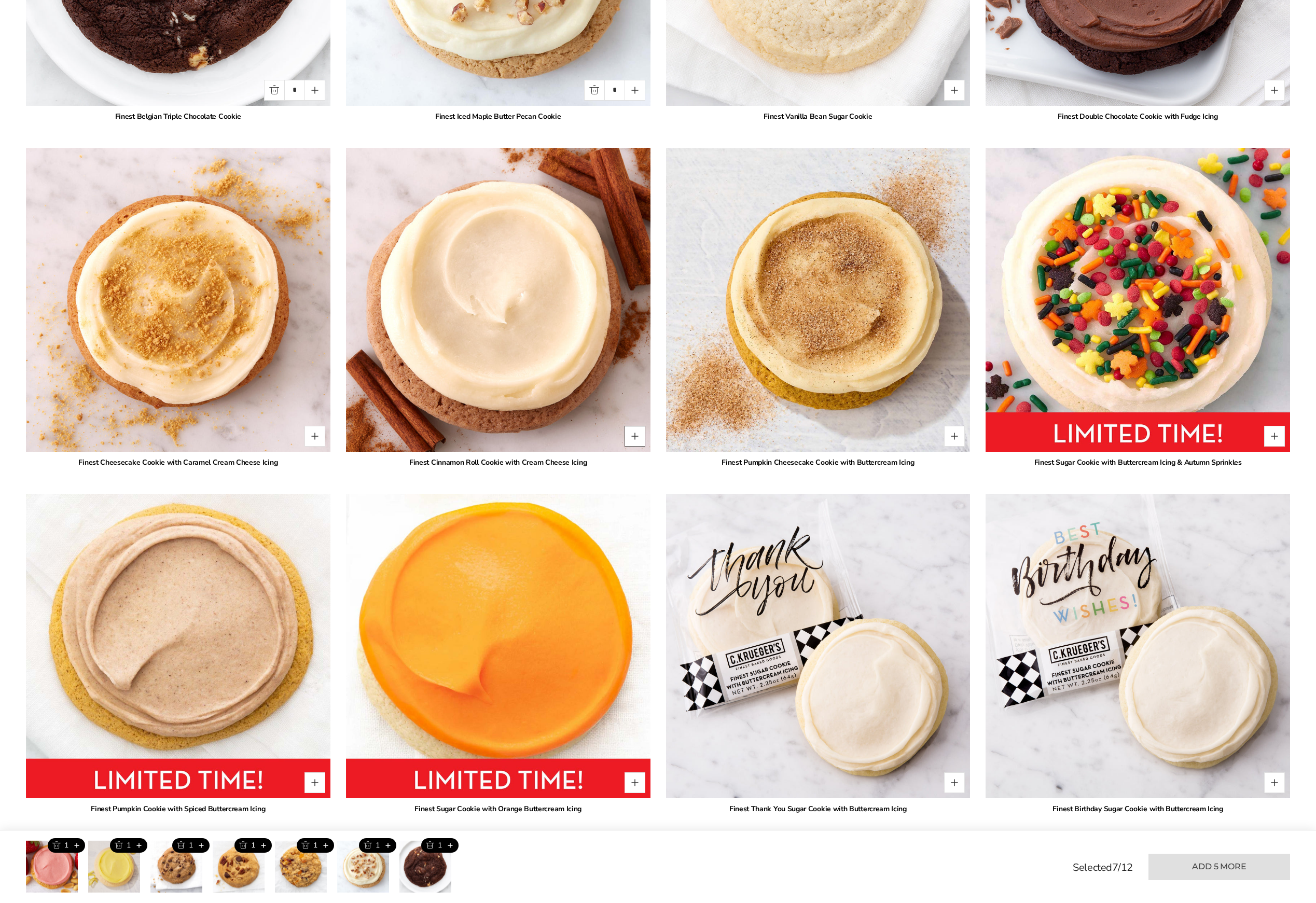
click at [635, 440] on button "Quantity button plus" at bounding box center [635, 436] width 21 height 21
type input "*"
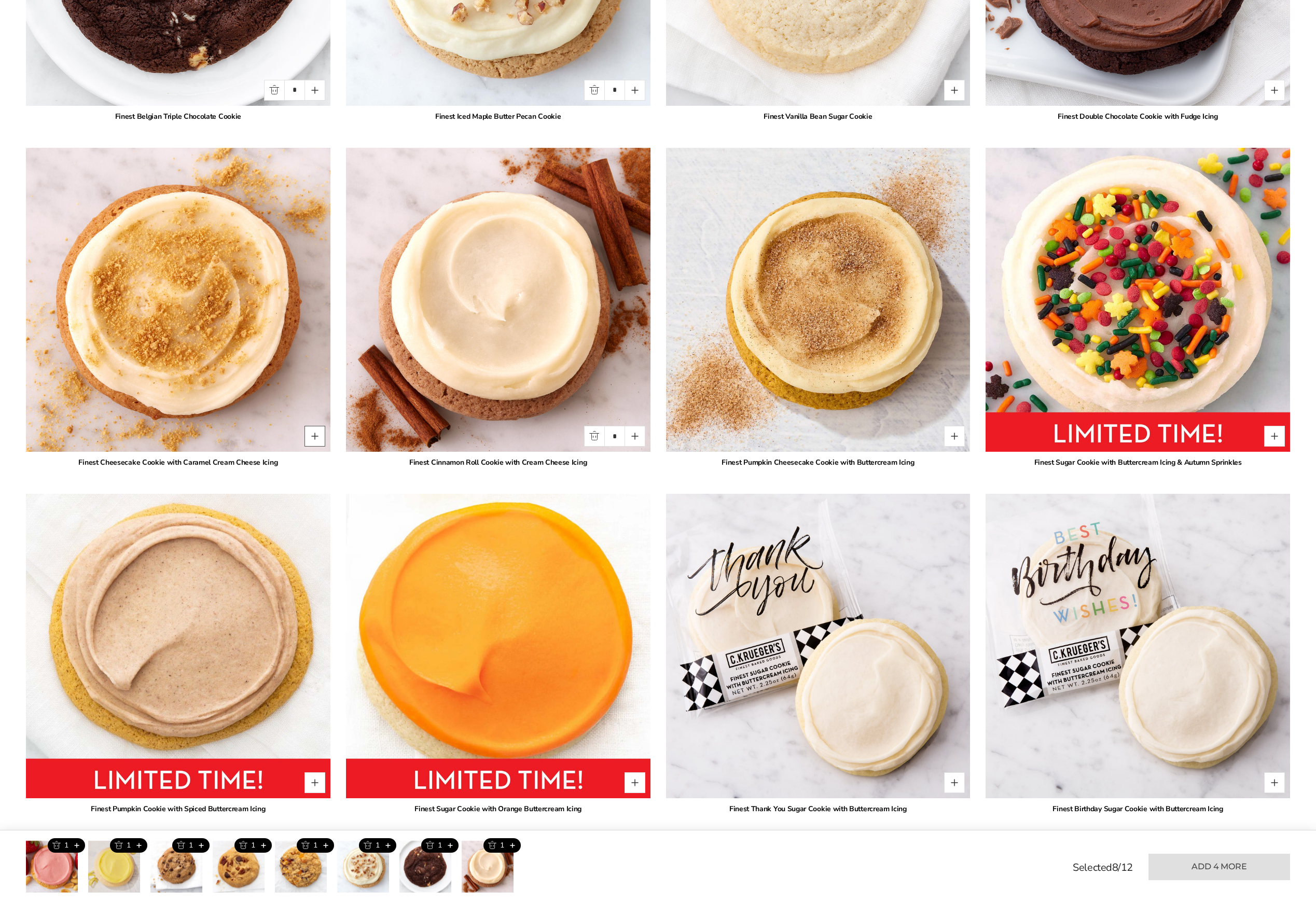
click at [311, 439] on button "Quantity button plus" at bounding box center [315, 436] width 21 height 21
type input "*"
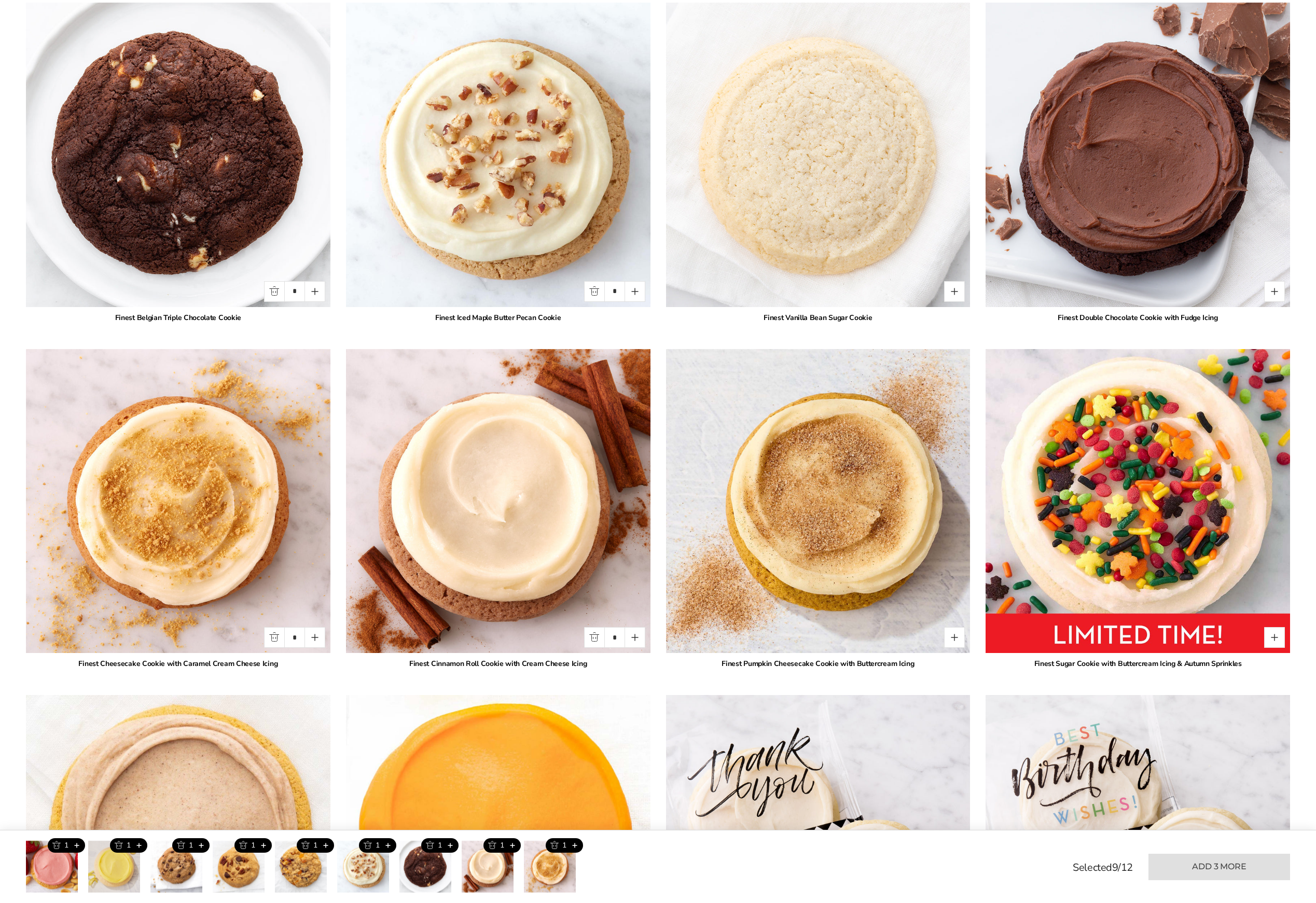
scroll to position [2427, 0]
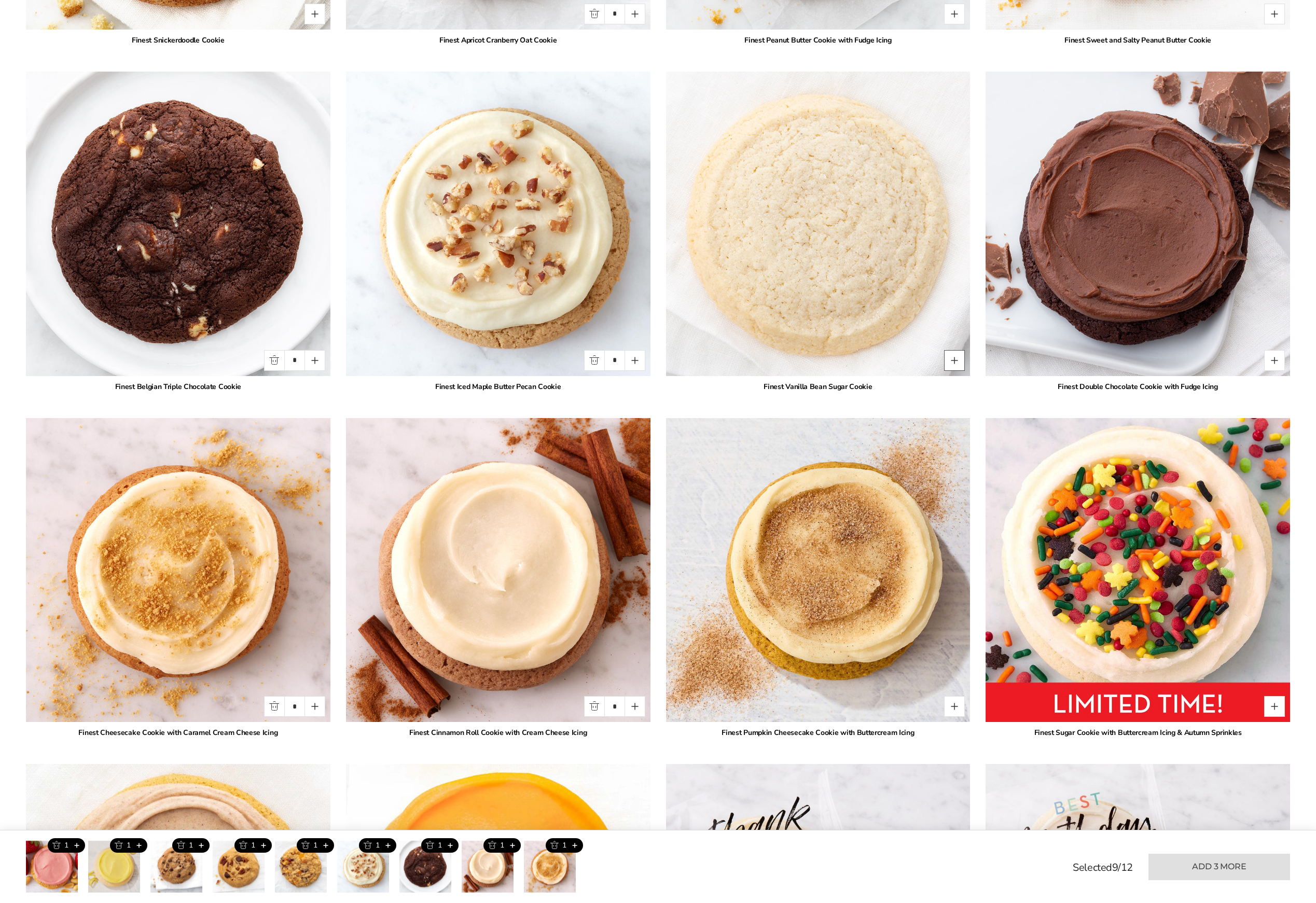
click at [947, 363] on button "Quantity button plus" at bounding box center [954, 360] width 21 height 21
type input "*"
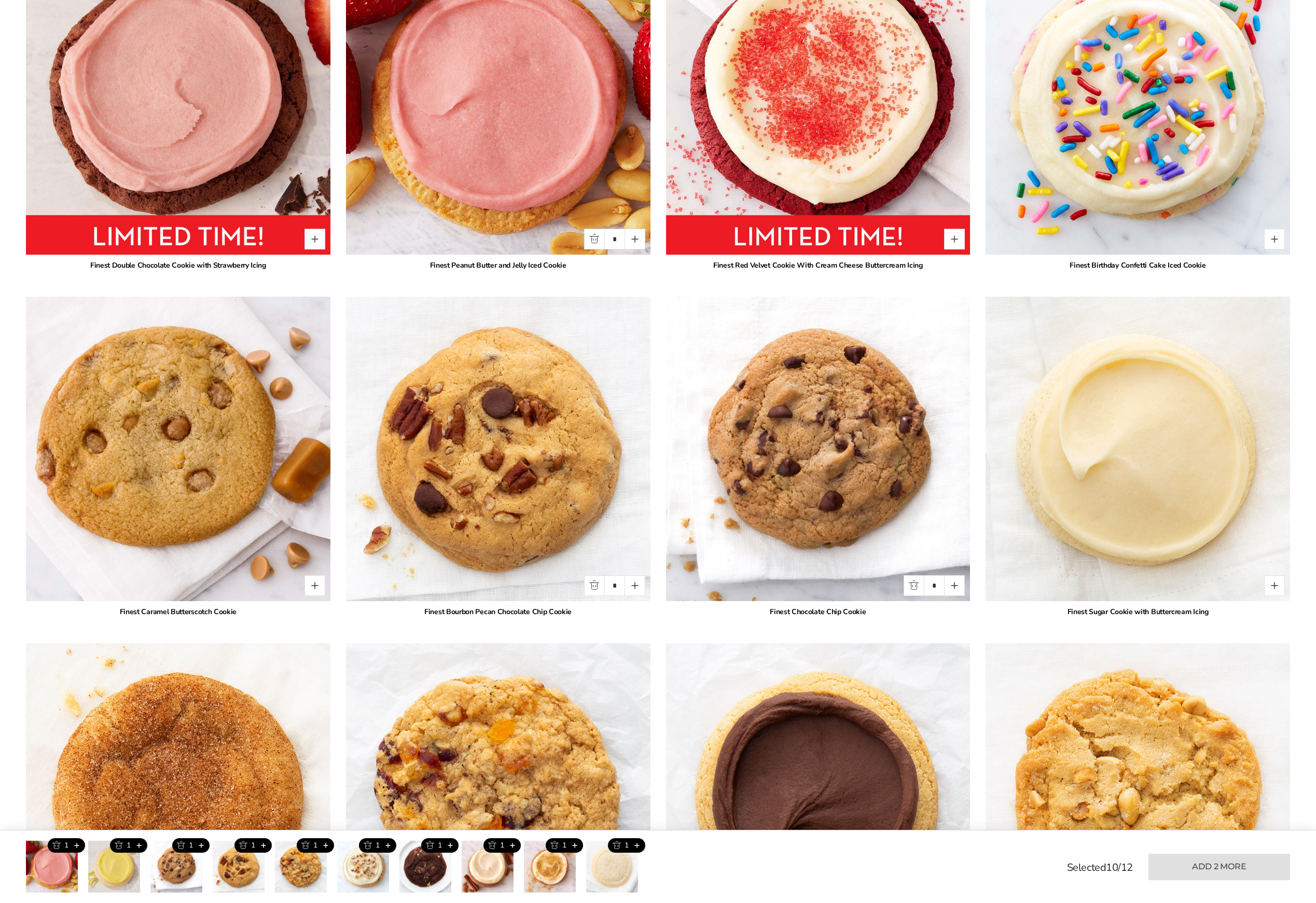
scroll to position [1451, 0]
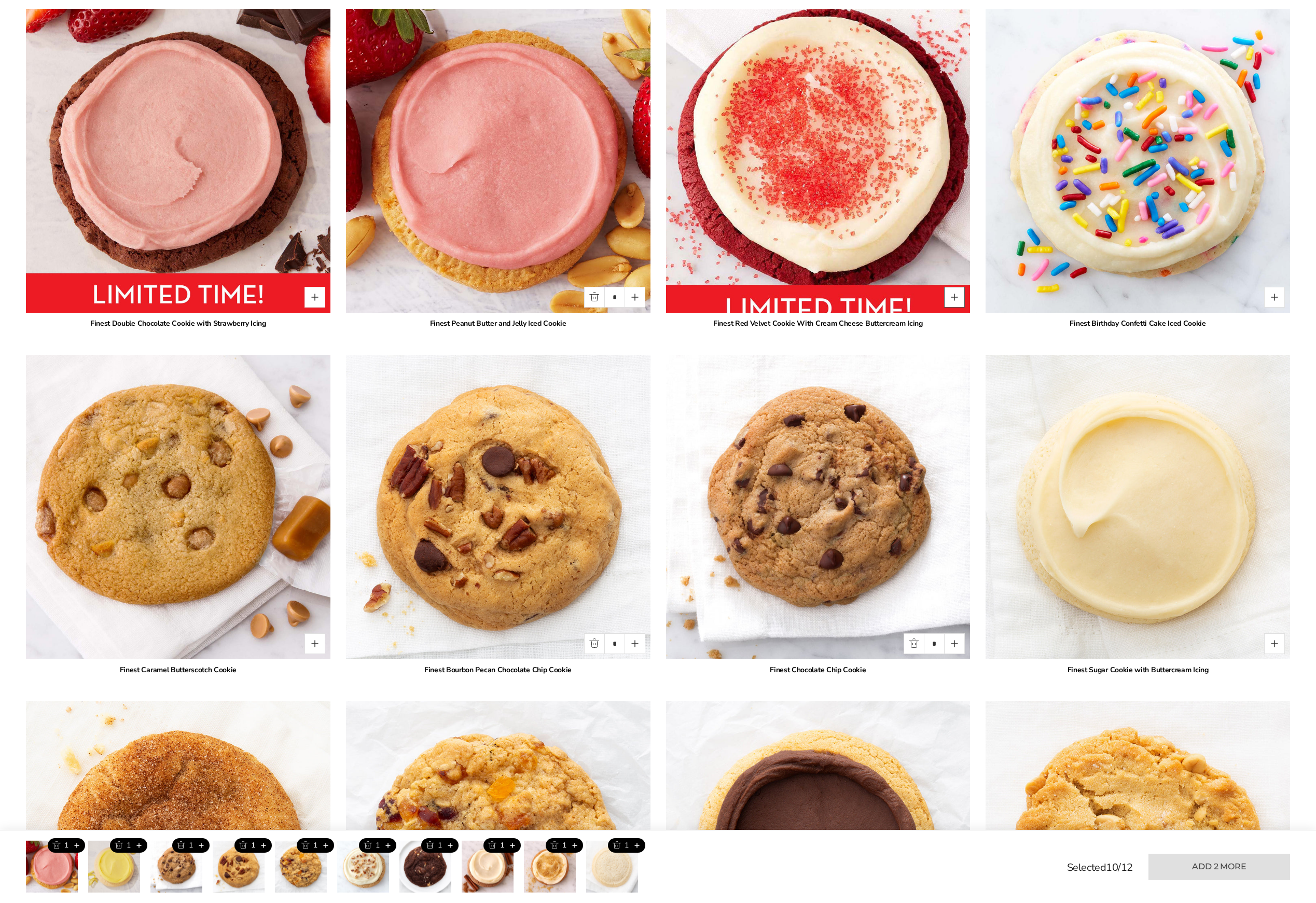
click at [959, 299] on button "Quantity button plus" at bounding box center [954, 297] width 21 height 21
type input "*"
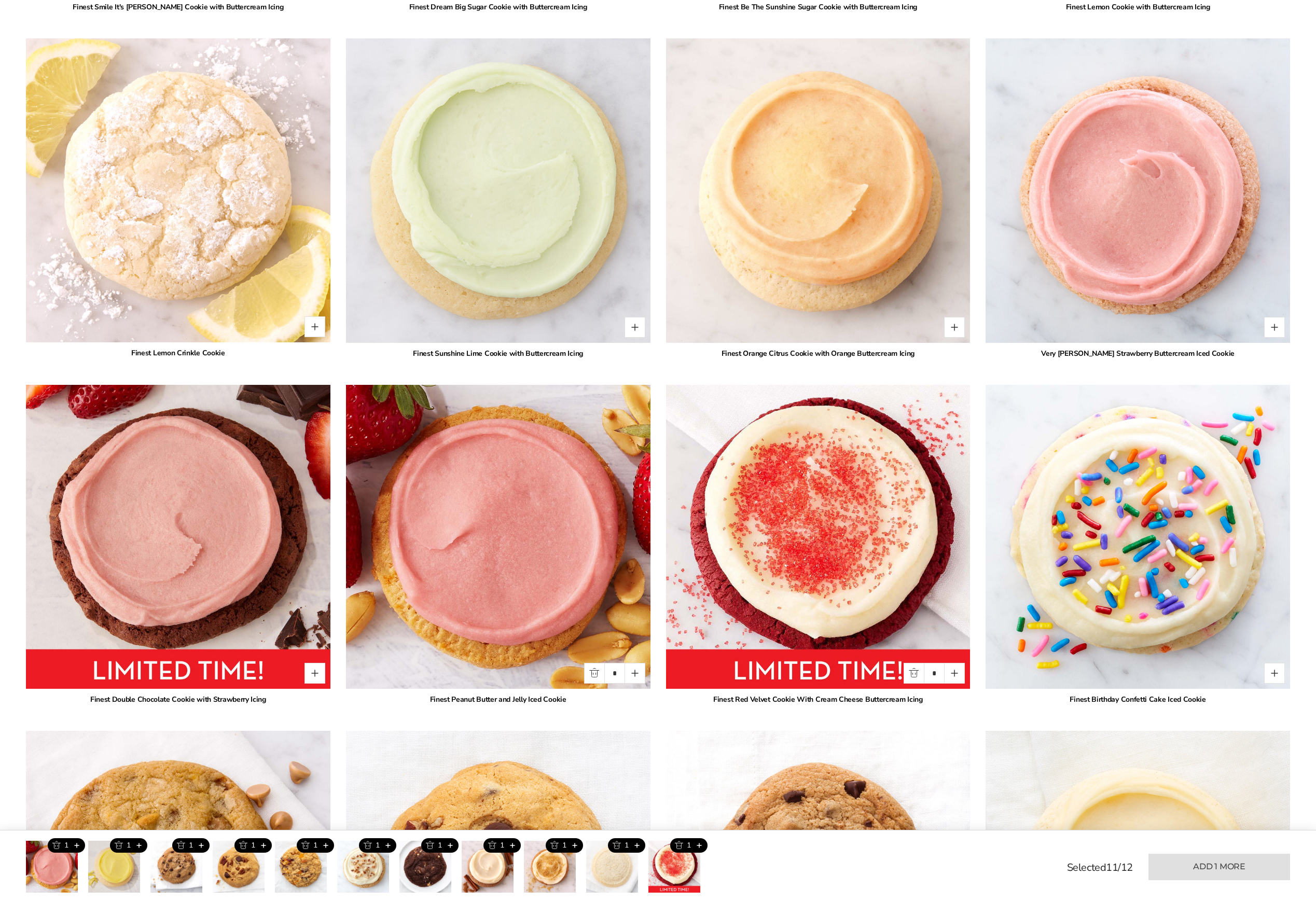
scroll to position [1065, 0]
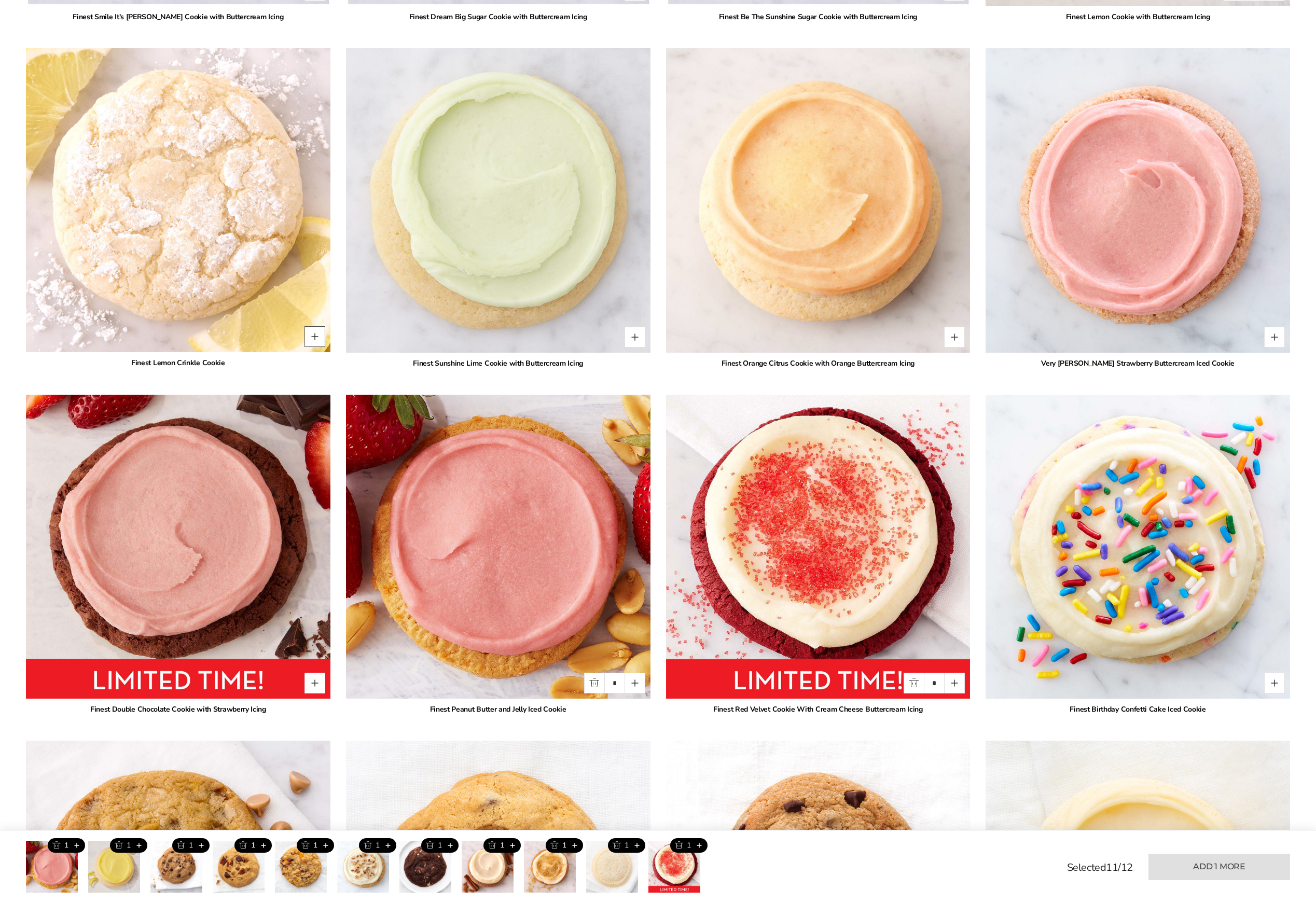
click at [317, 336] on button "Quantity button plus" at bounding box center [315, 336] width 21 height 21
type input "*"
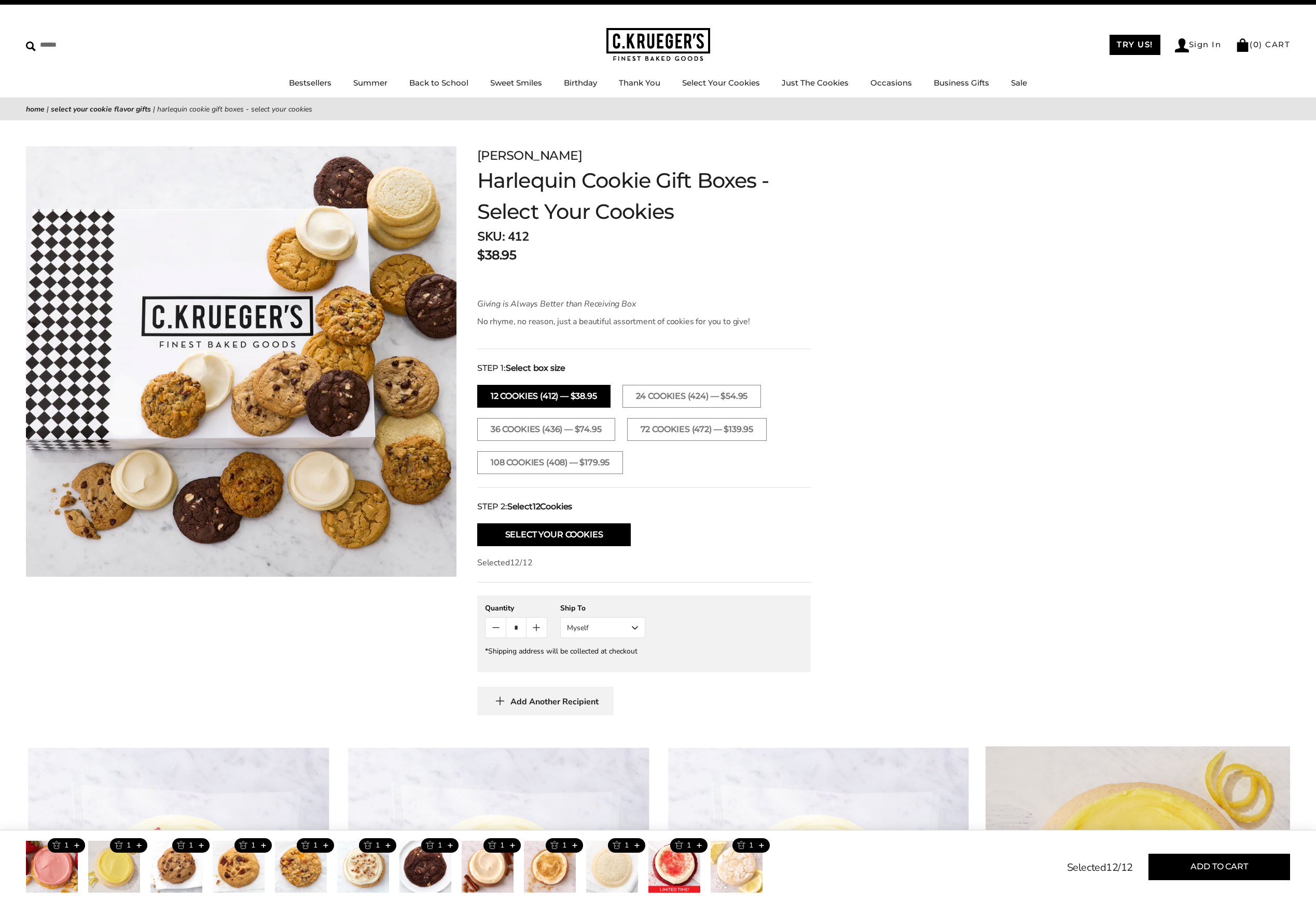
scroll to position [0, 0]
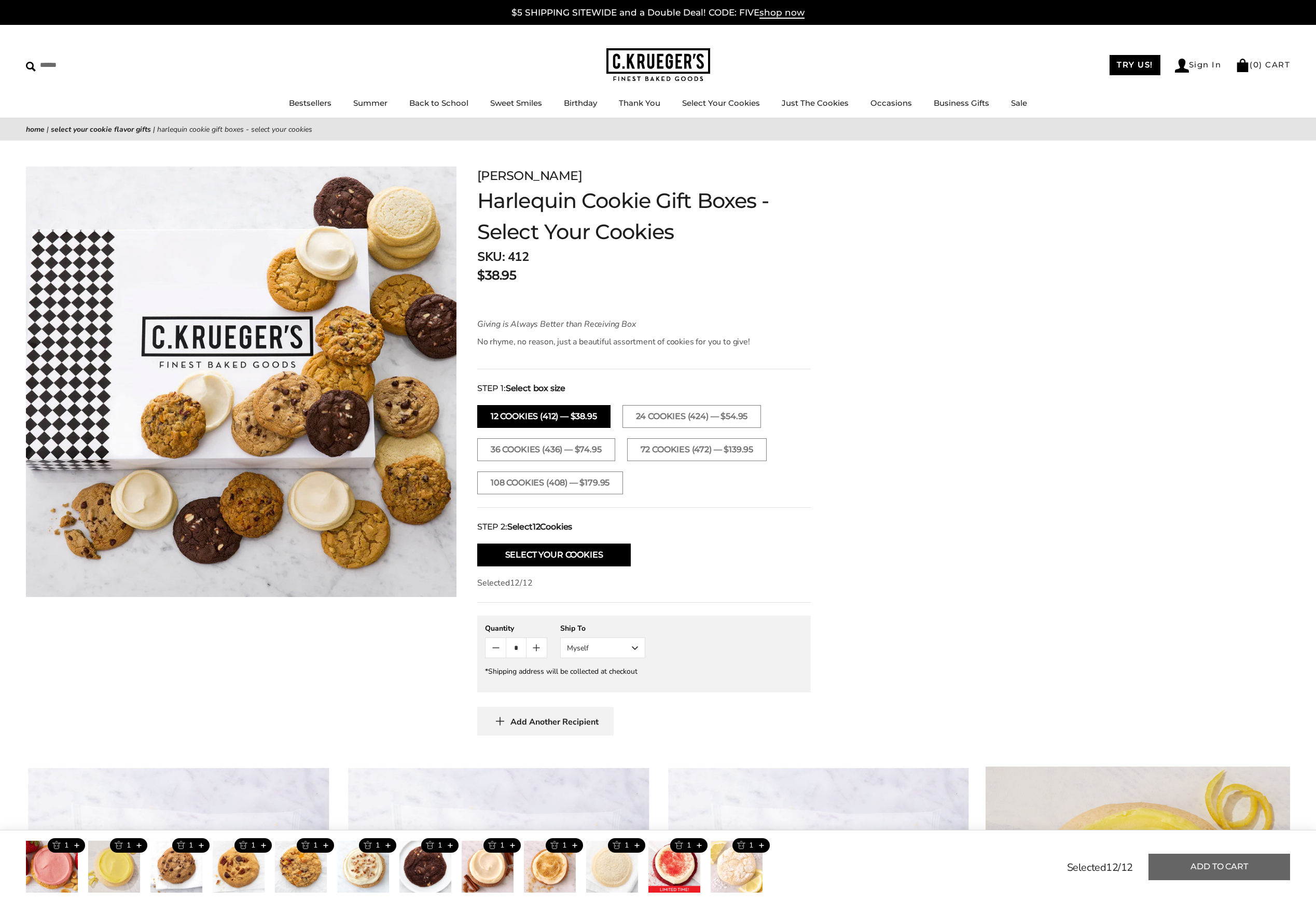
click at [1233, 872] on button "Add to cart" at bounding box center [1219, 867] width 142 height 27
type input "*"
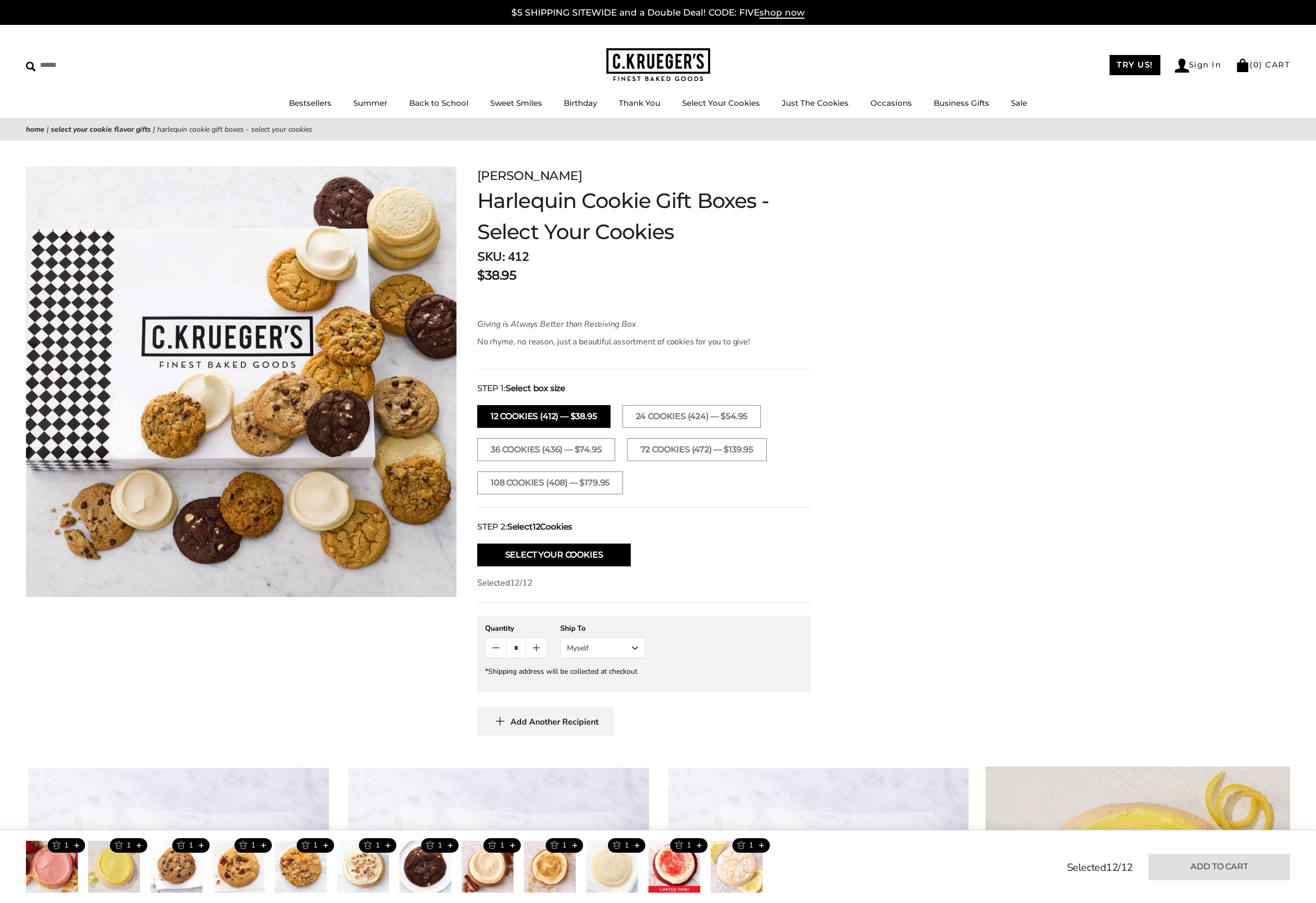
type input "*"
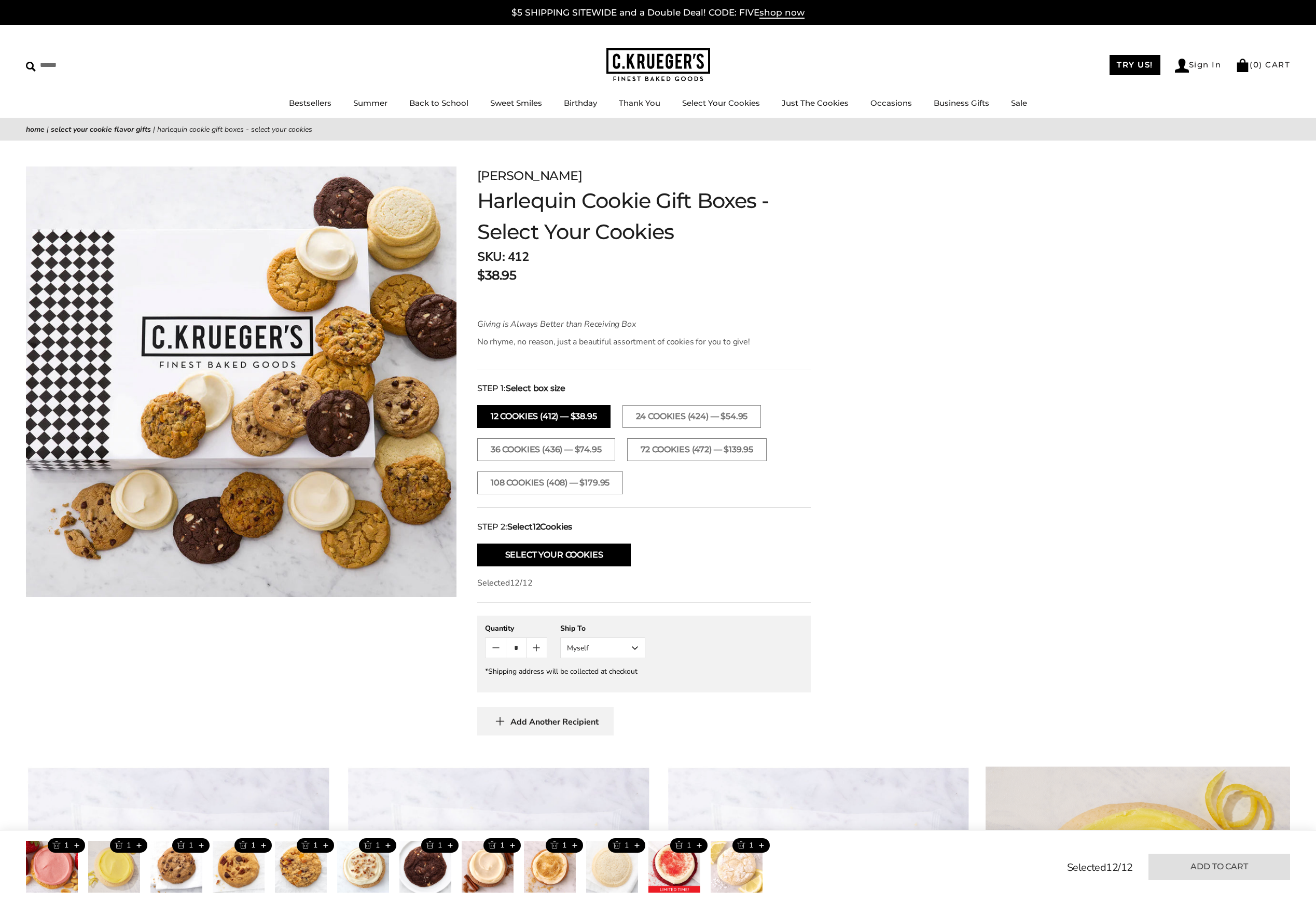
type input "*"
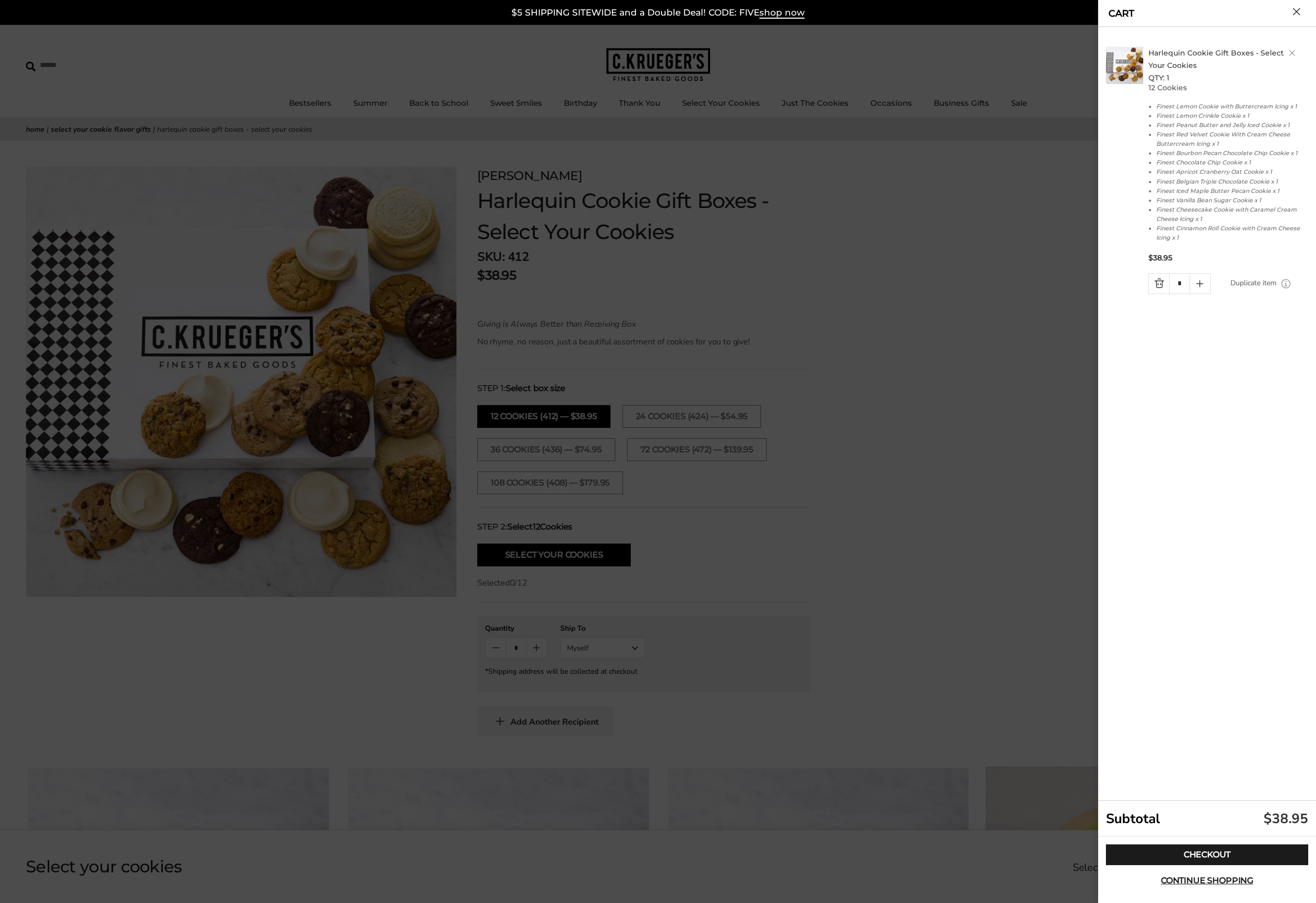
click at [1065, 216] on div at bounding box center [658, 452] width 1316 height 903
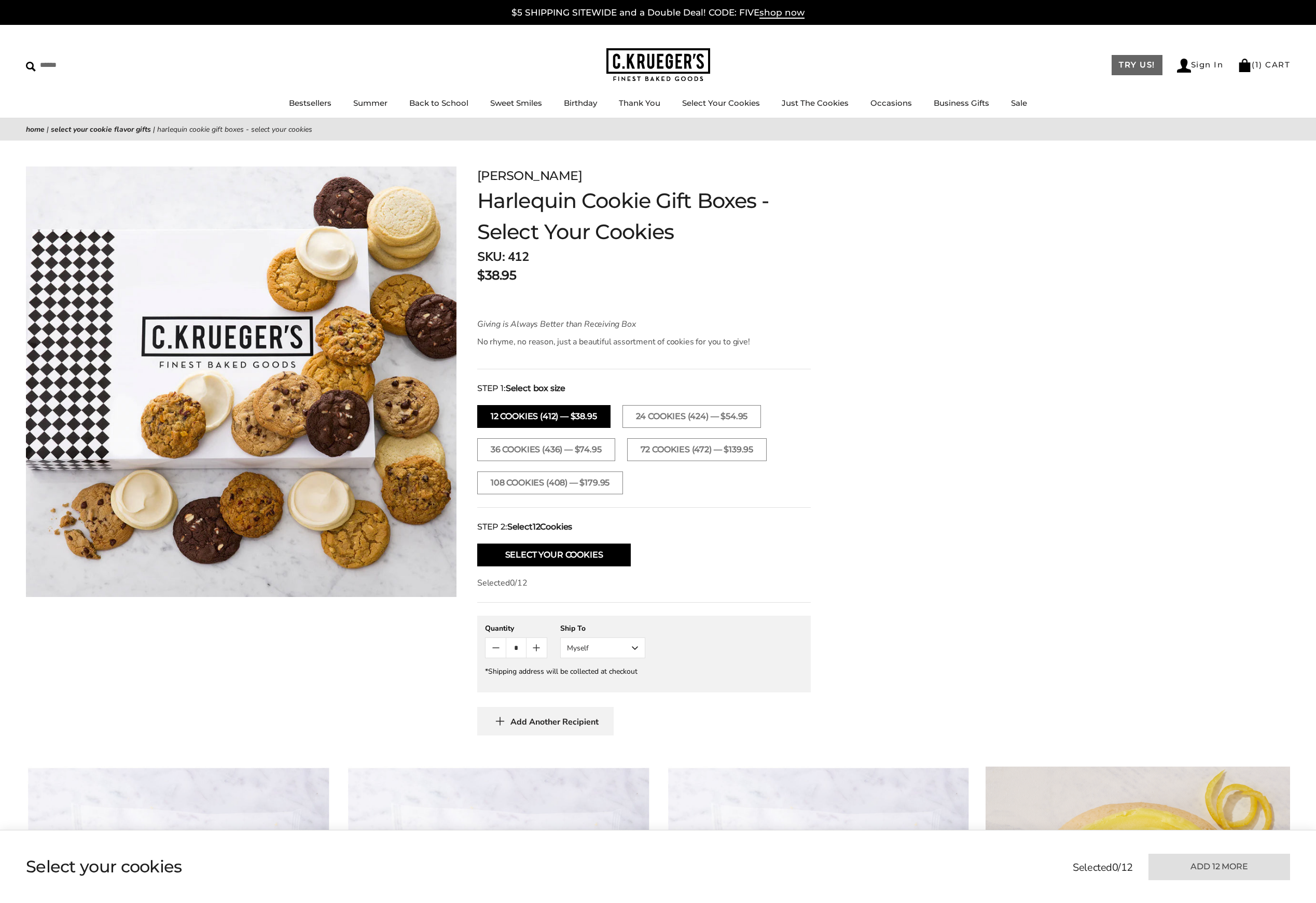
click at [1138, 66] on link "TRY US!" at bounding box center [1137, 65] width 51 height 20
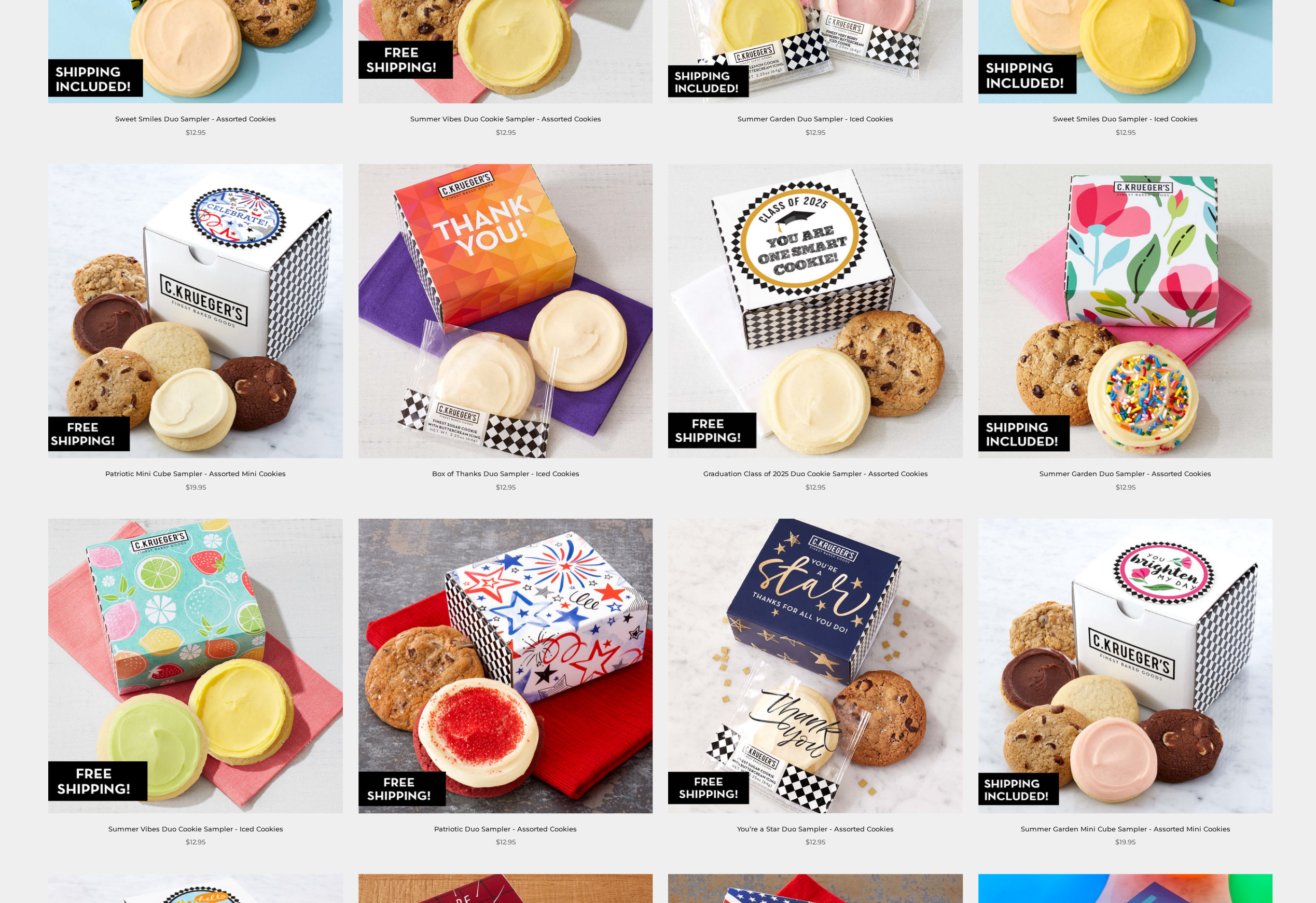
scroll to position [384, 0]
click at [207, 364] on img at bounding box center [195, 310] width 295 height 295
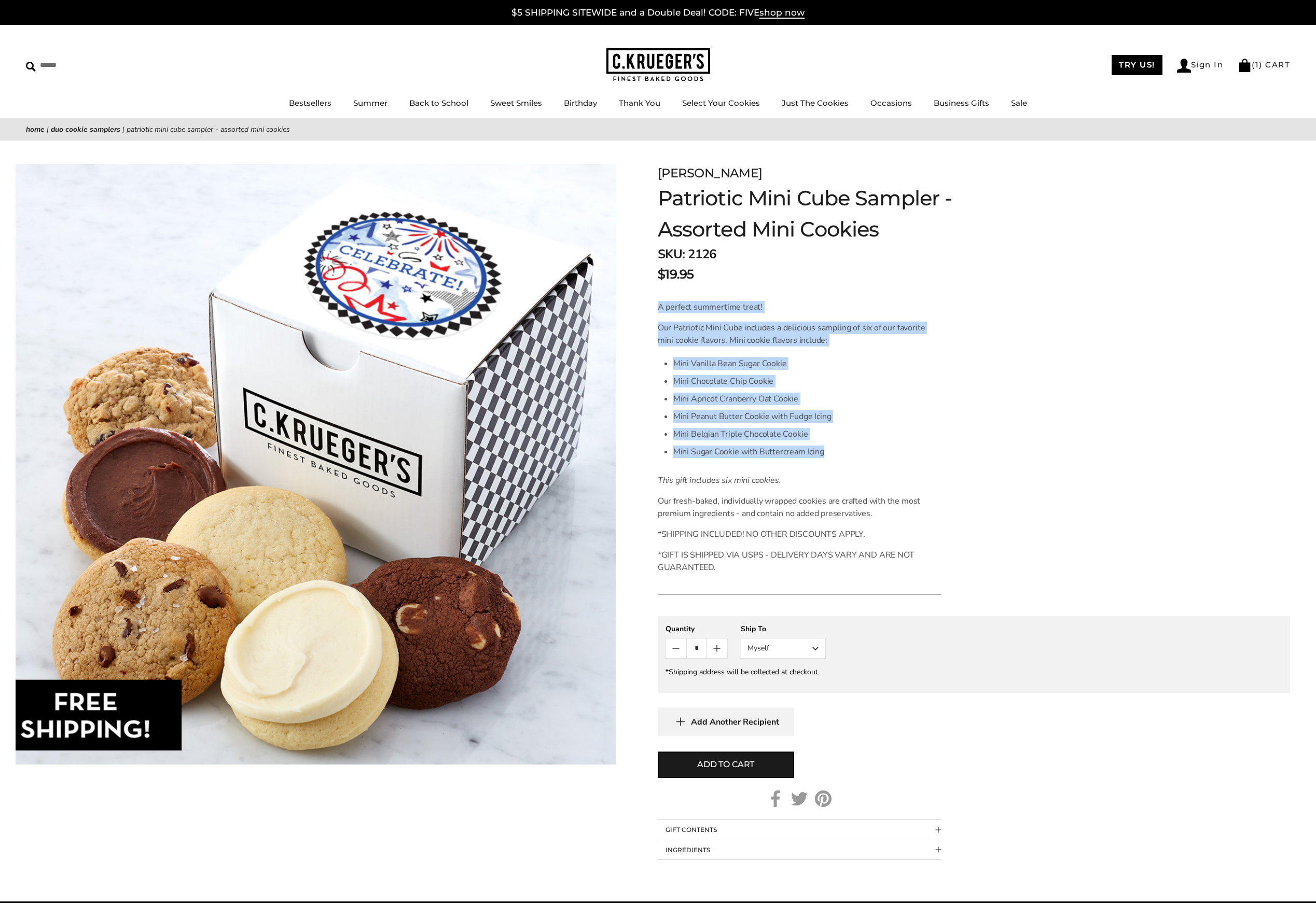
drag, startPoint x: 829, startPoint y: 450, endPoint x: 653, endPoint y: 308, distance: 226.1
click at [653, 308] on div "C.KRUEGER'S Patriotic Mini Cube Sampler - Assorted Mini Cookies SKU: 2126 $19.9…" at bounding box center [974, 500] width 684 height 720
click at [808, 450] on li "Mini Sugar Cookie with Buttercream Icing" at bounding box center [808, 452] width 268 height 17
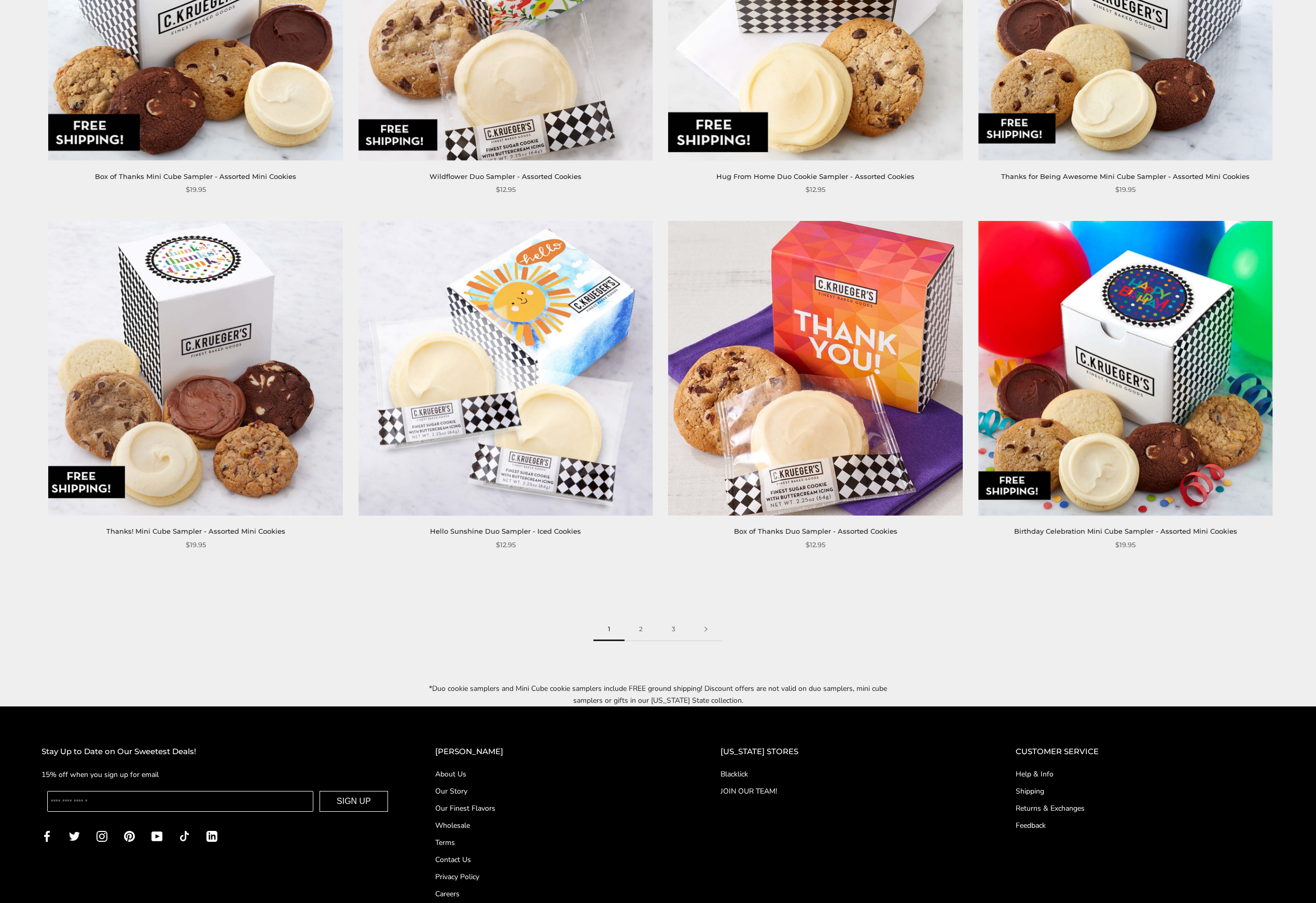
scroll to position [1848, 0]
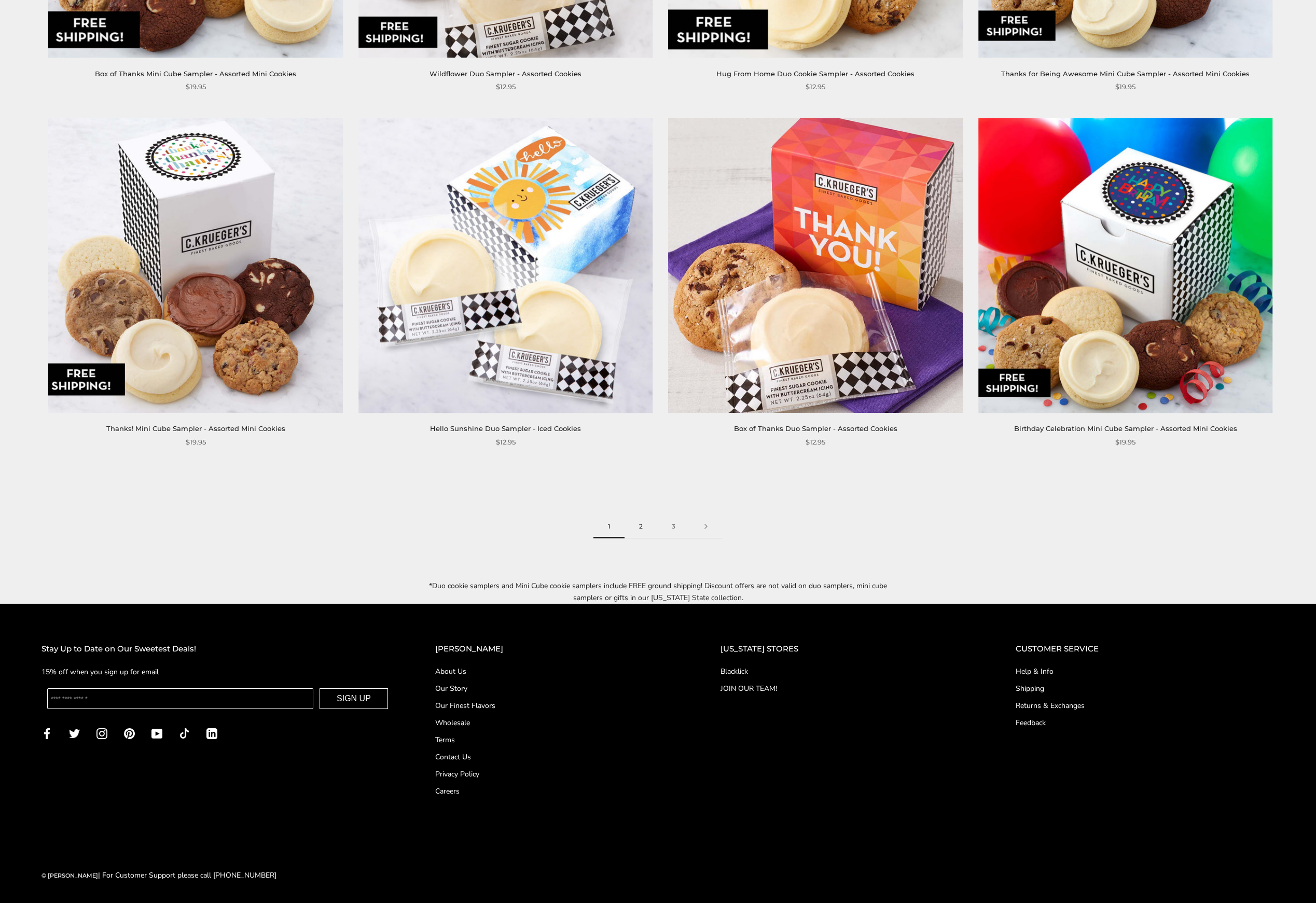
click at [643, 526] on link "2" at bounding box center [641, 526] width 33 height 23
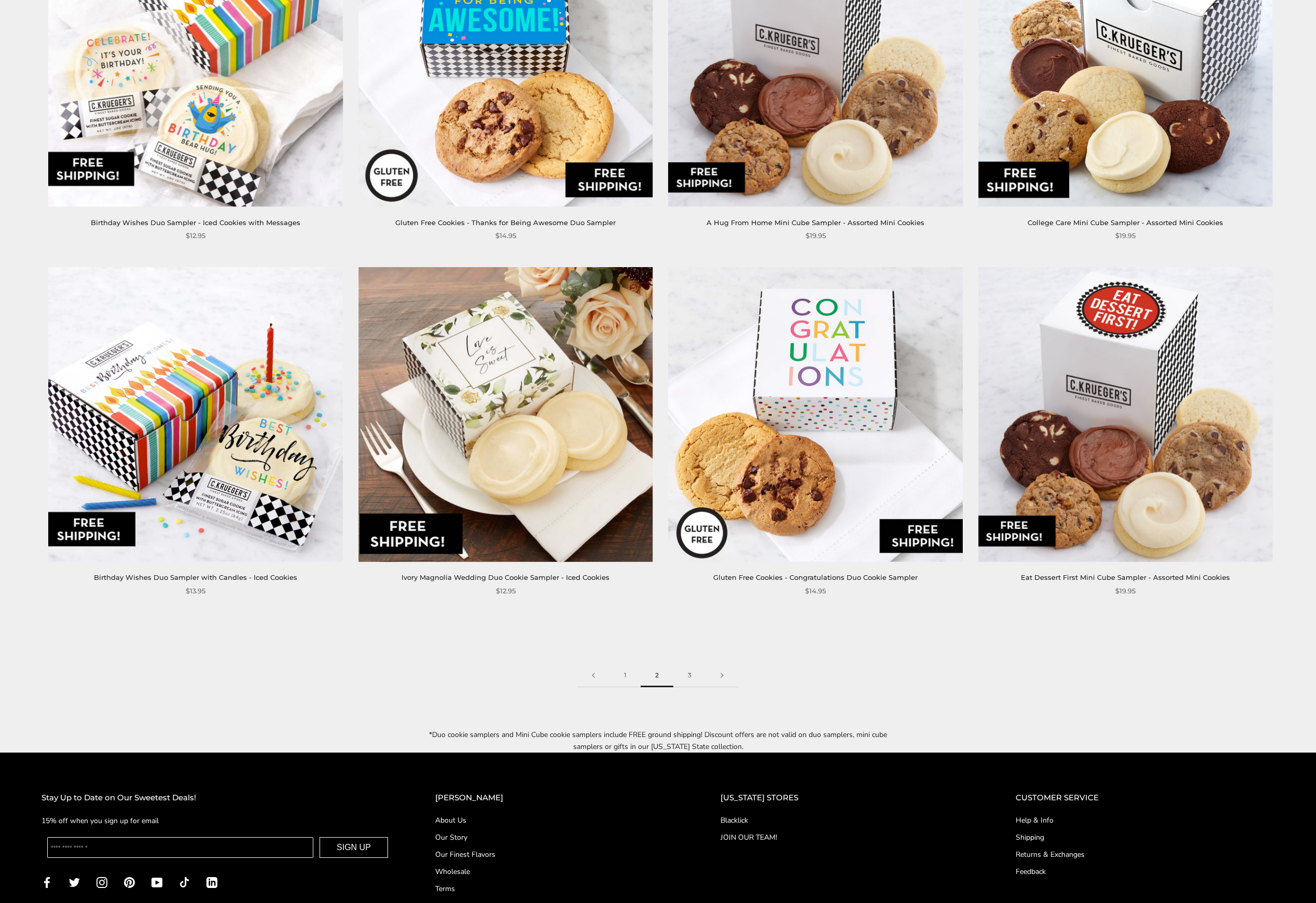
scroll to position [1848, 0]
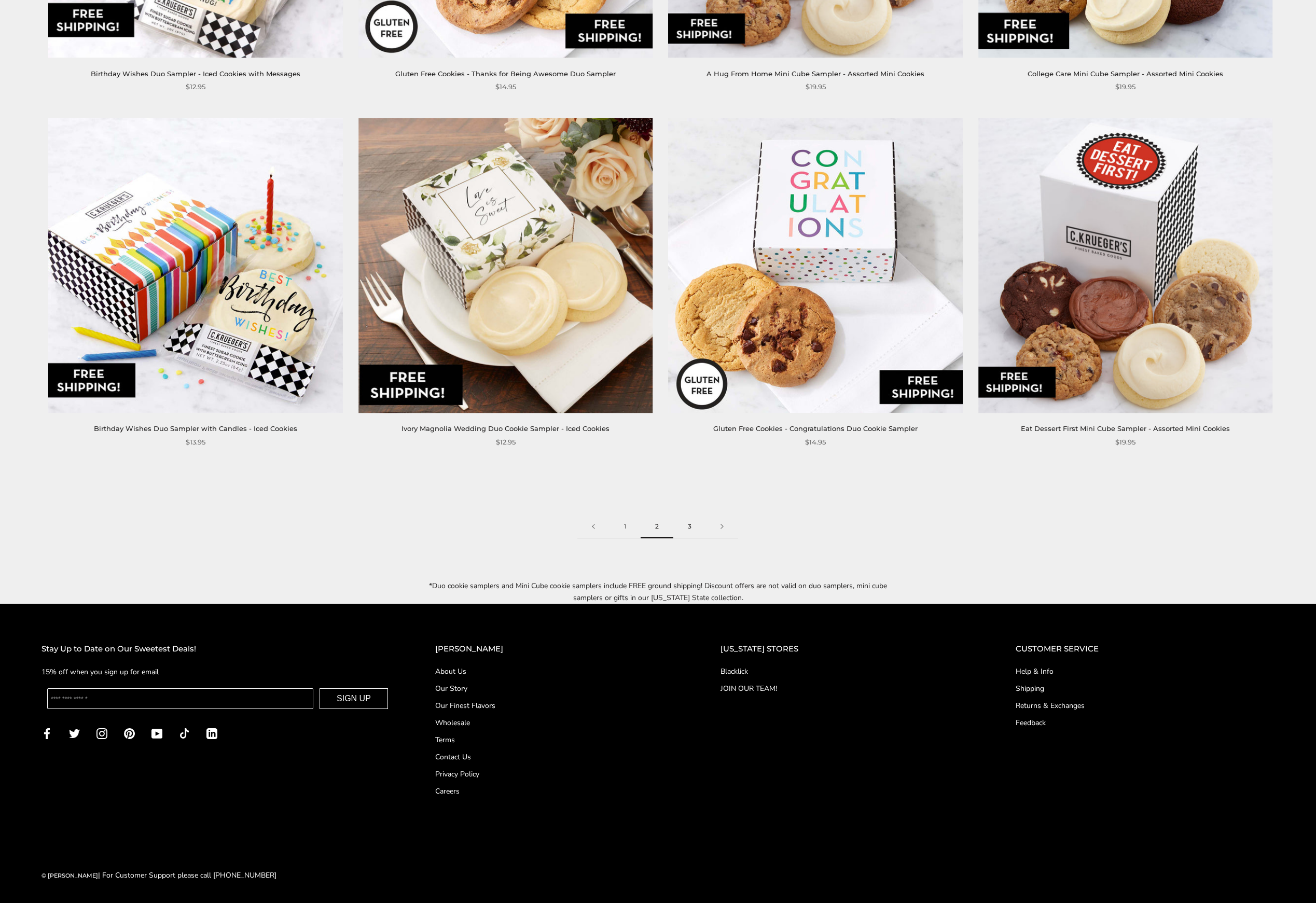
click at [683, 524] on link "3" at bounding box center [690, 526] width 33 height 23
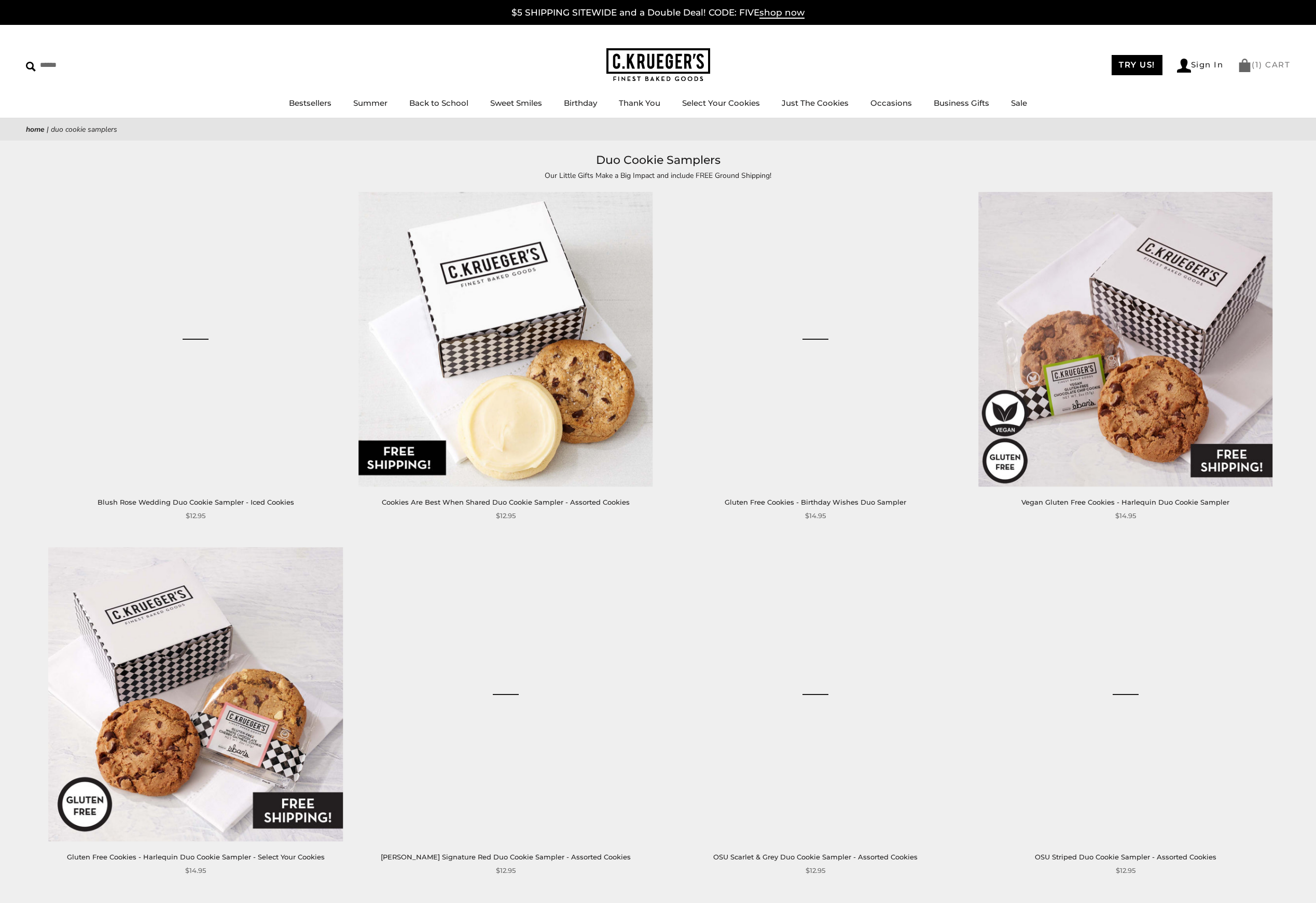
click at [1247, 66] on img at bounding box center [1244, 65] width 14 height 14
